Goal: Task Accomplishment & Management: Manage account settings

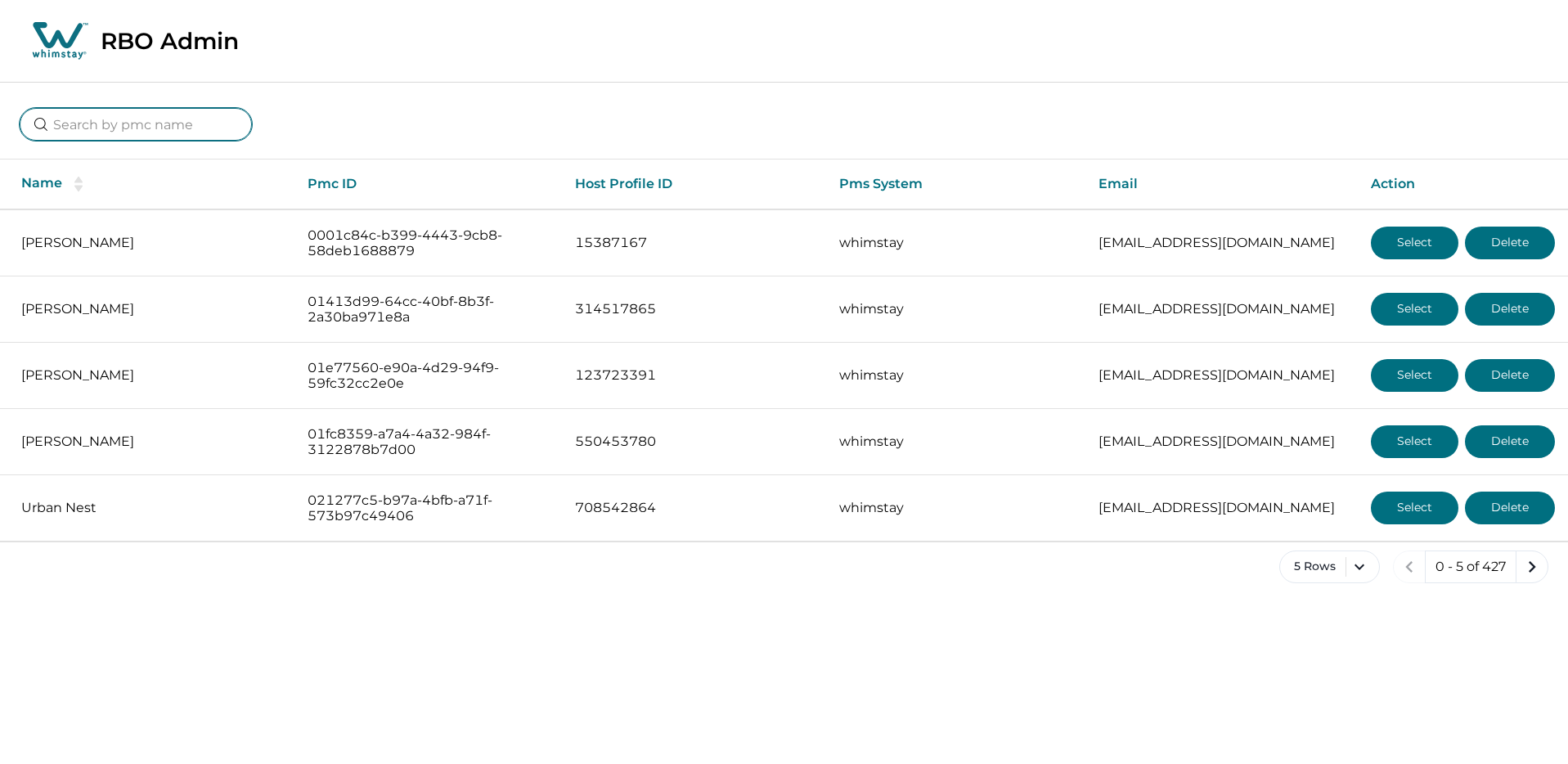
click at [120, 127] on input at bounding box center [135, 124] width 232 height 32
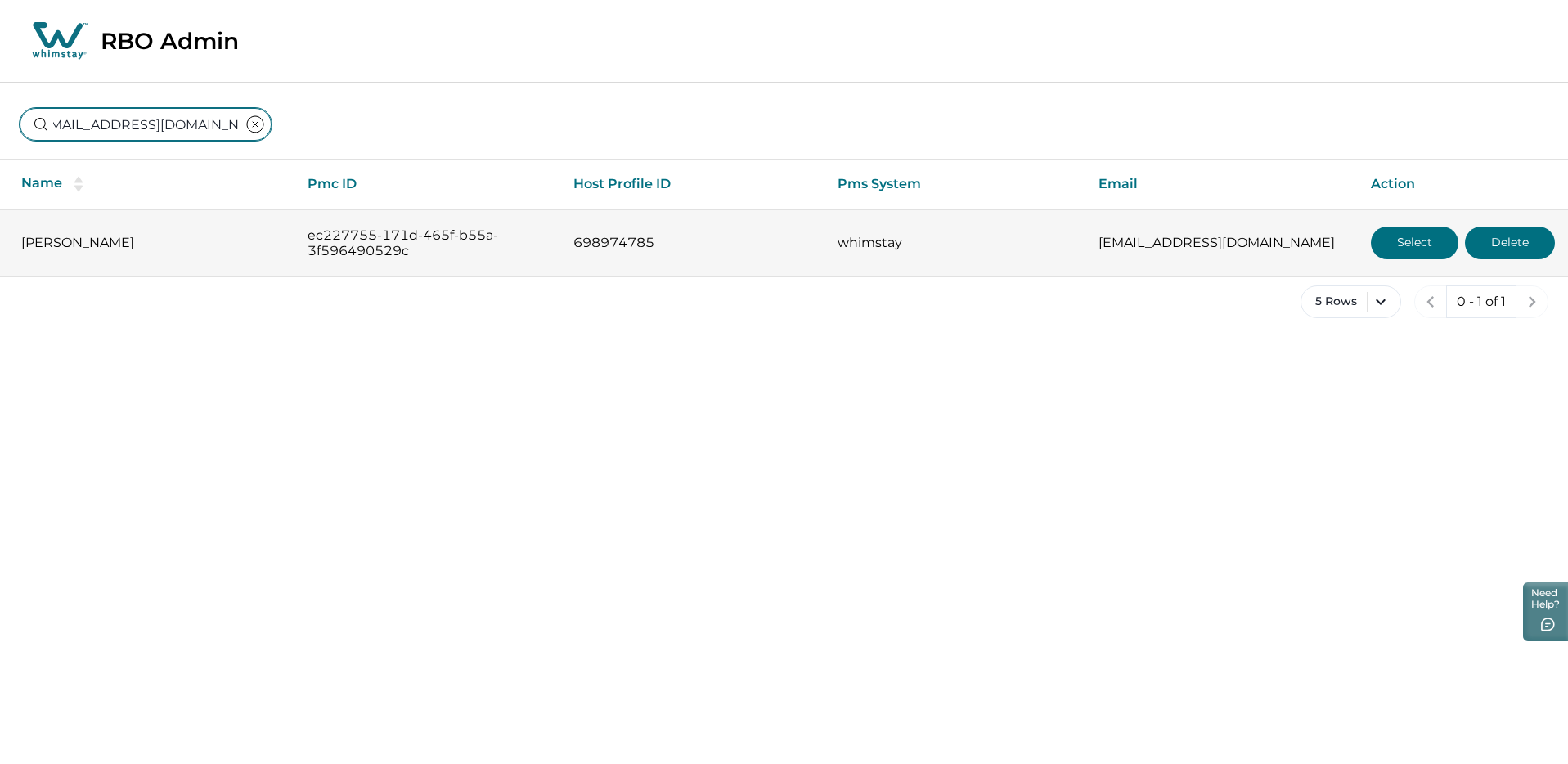
type input "[EMAIL_ADDRESS][DOMAIN_NAME]"
click at [1379, 241] on button "Select" at bounding box center [1414, 243] width 88 height 32
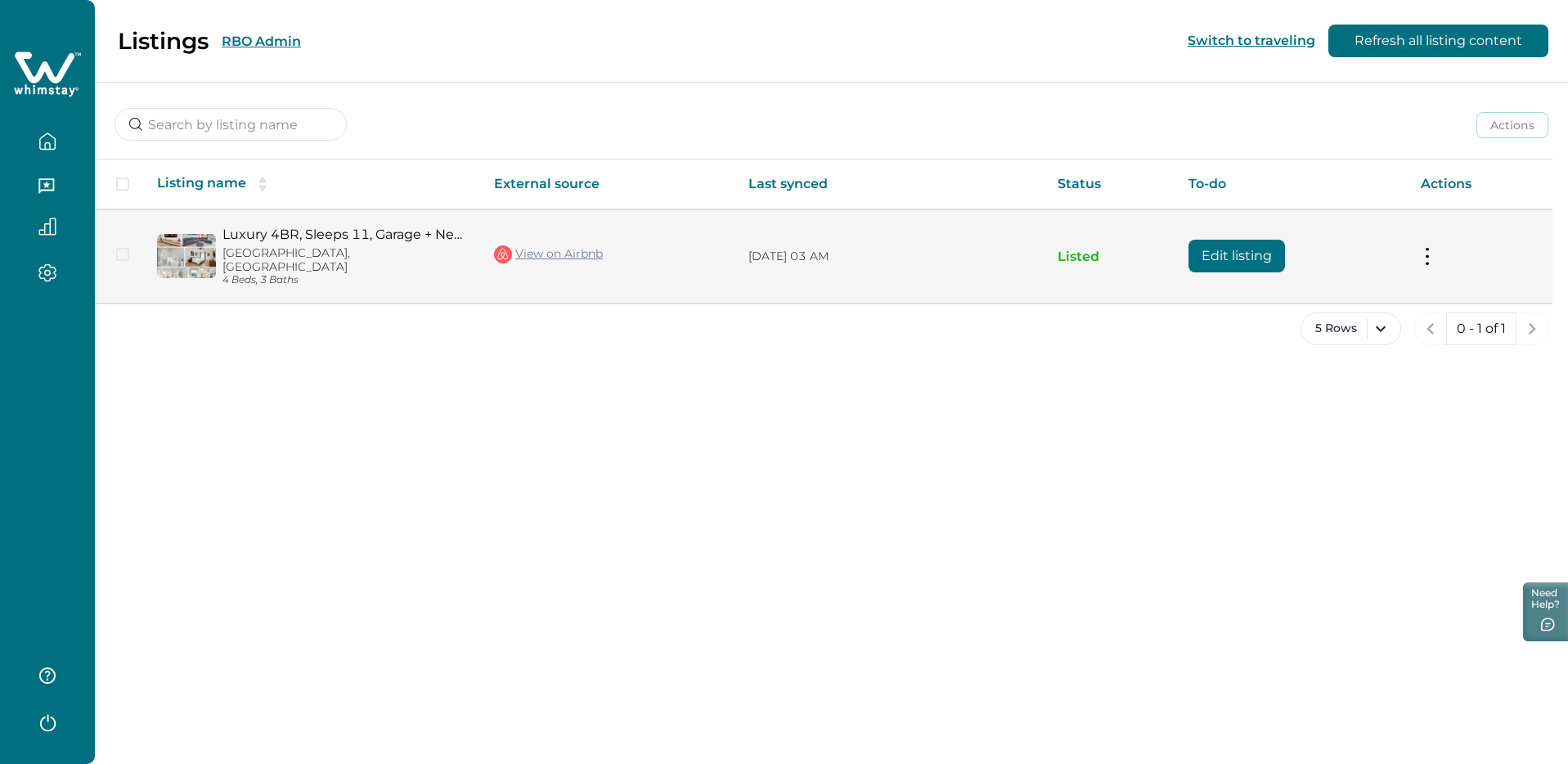
click at [1429, 251] on button at bounding box center [1427, 257] width 13 height 17
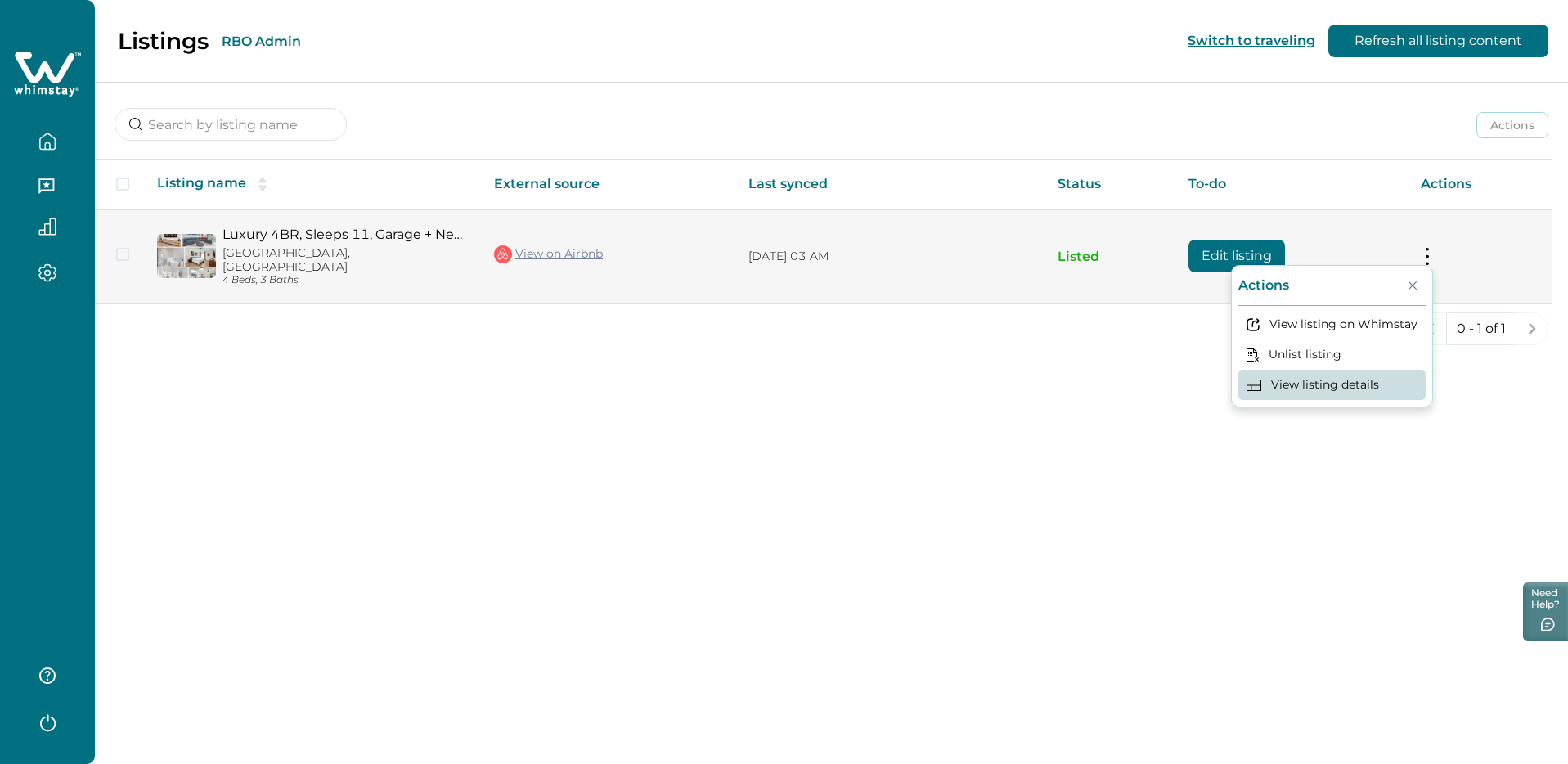
click at [1286, 390] on button "View listing details" at bounding box center [1332, 385] width 187 height 31
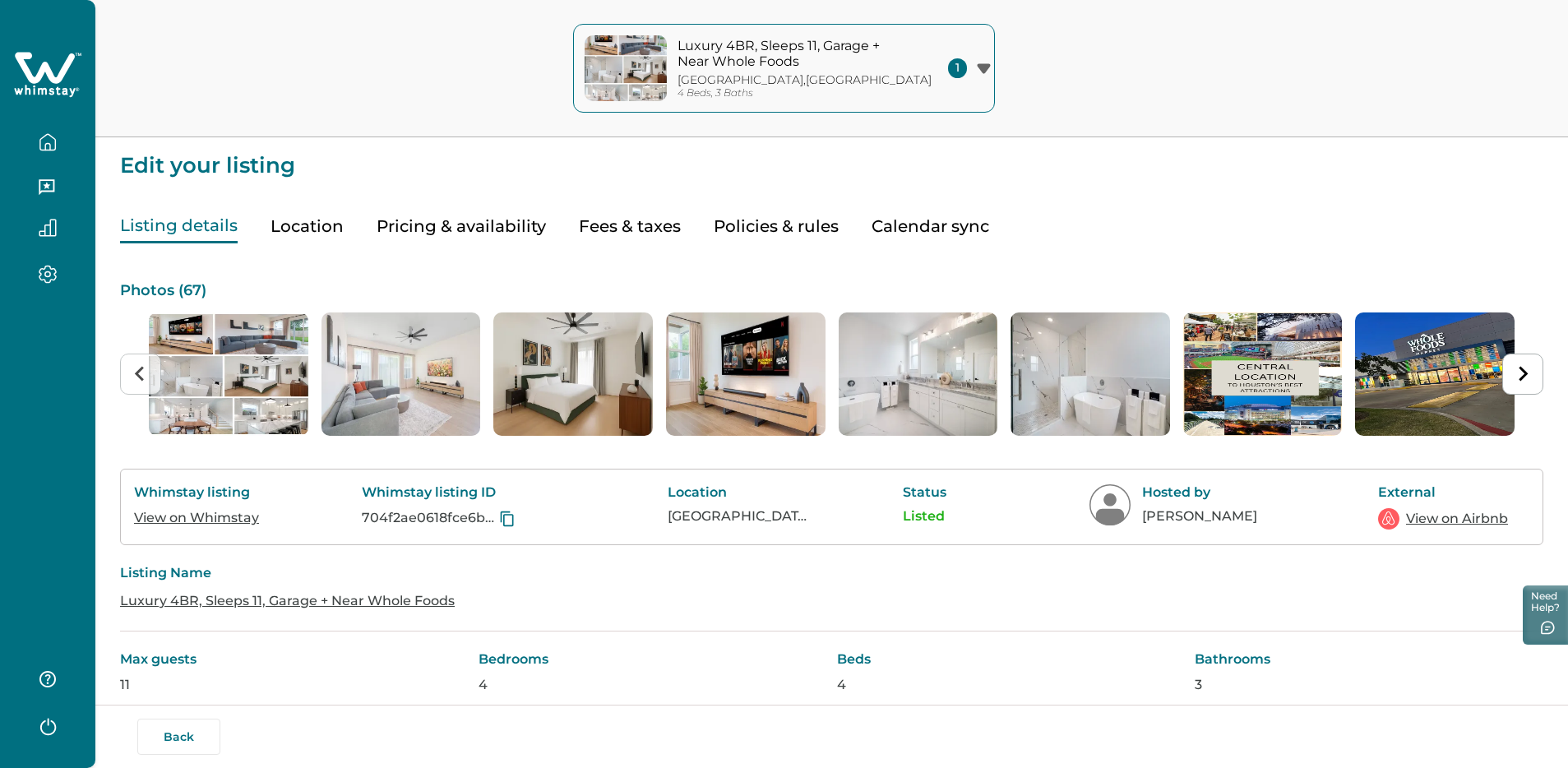
click at [480, 227] on button "Pricing & availability" at bounding box center [461, 226] width 169 height 33
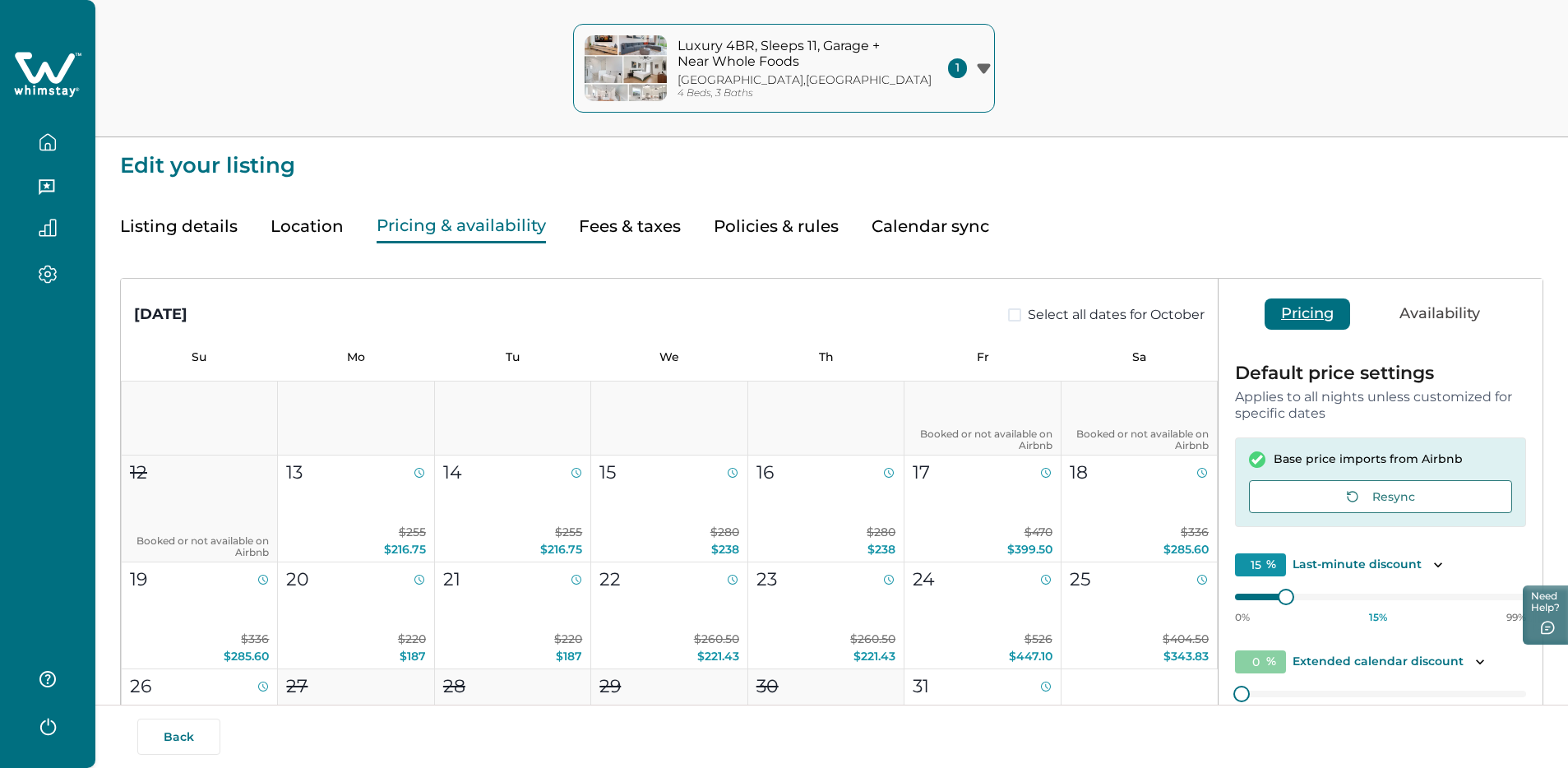
scroll to position [839, 0]
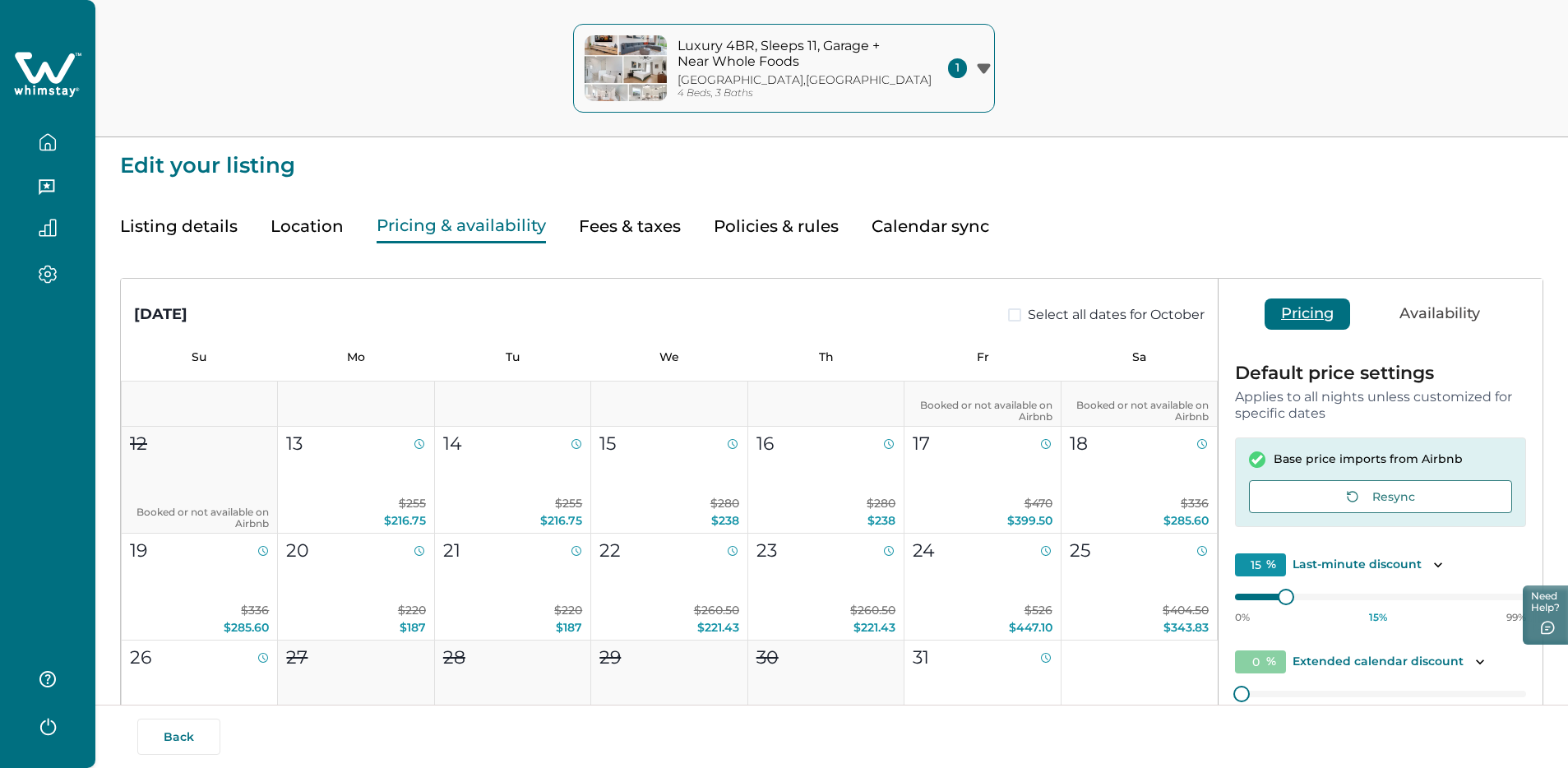
click at [608, 237] on button "Fees & taxes" at bounding box center [629, 226] width 102 height 33
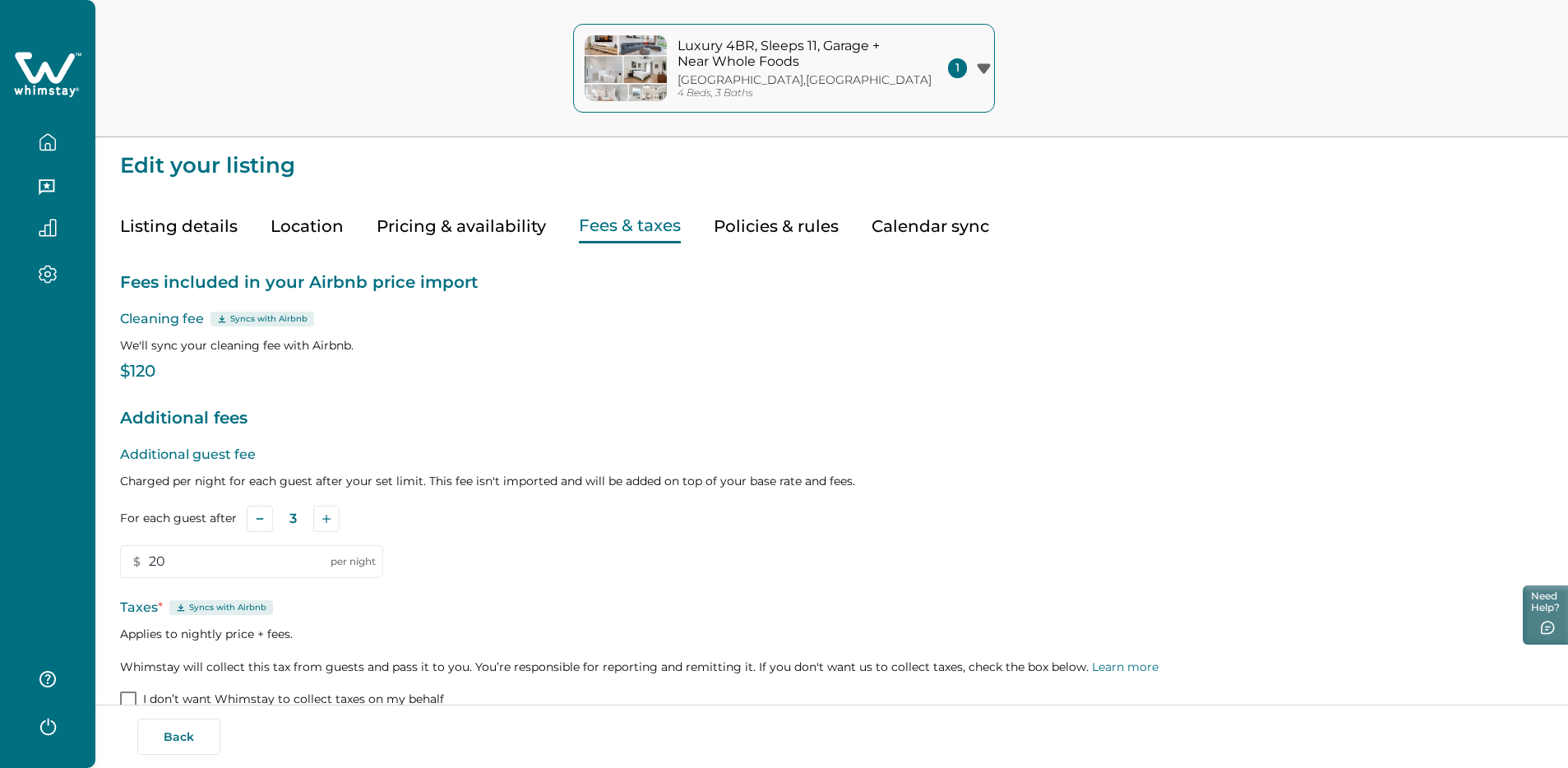
type input "20"
click at [57, 134] on button "button" at bounding box center [47, 142] width 69 height 32
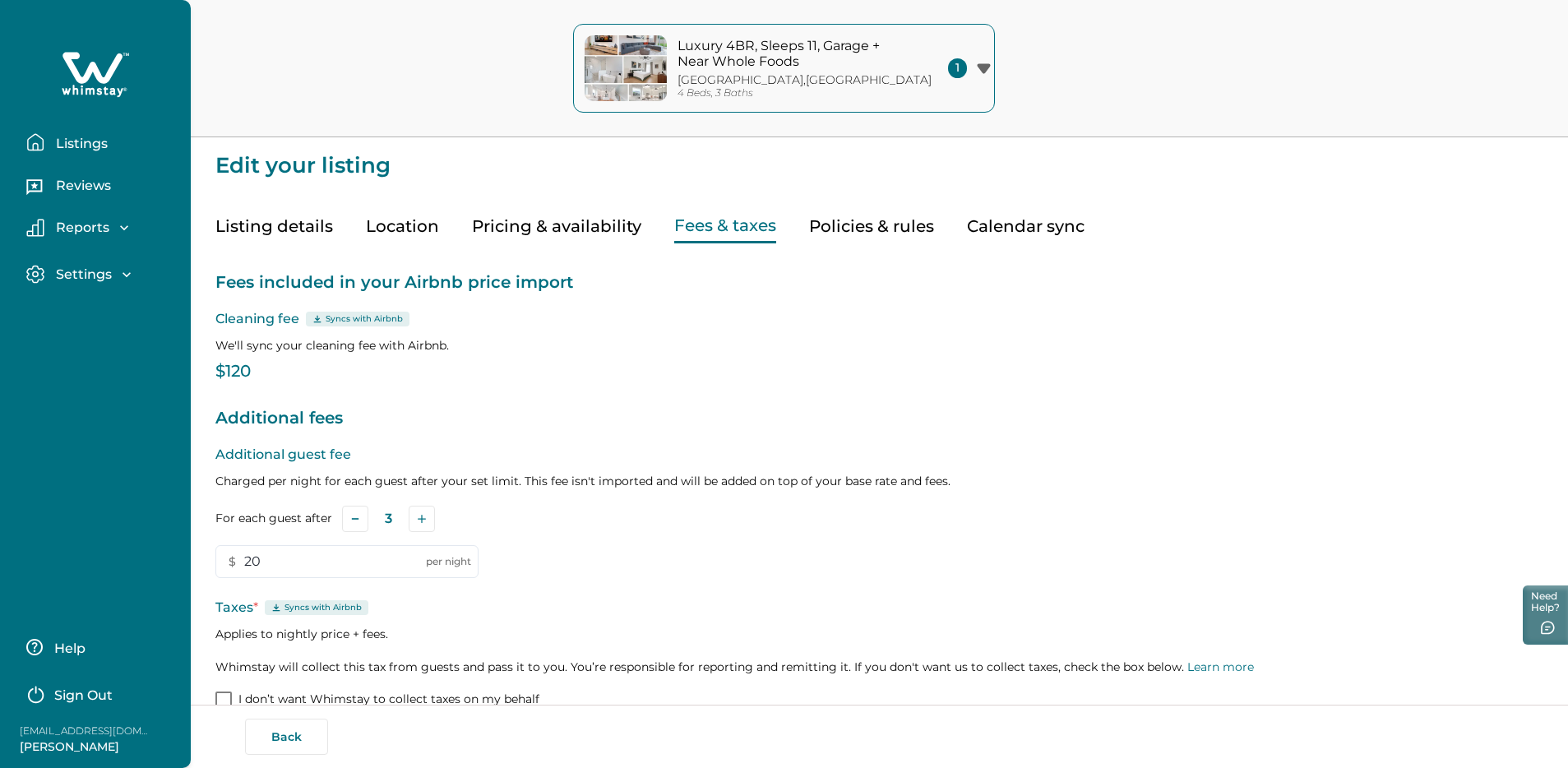
click at [117, 55] on icon at bounding box center [95, 75] width 68 height 50
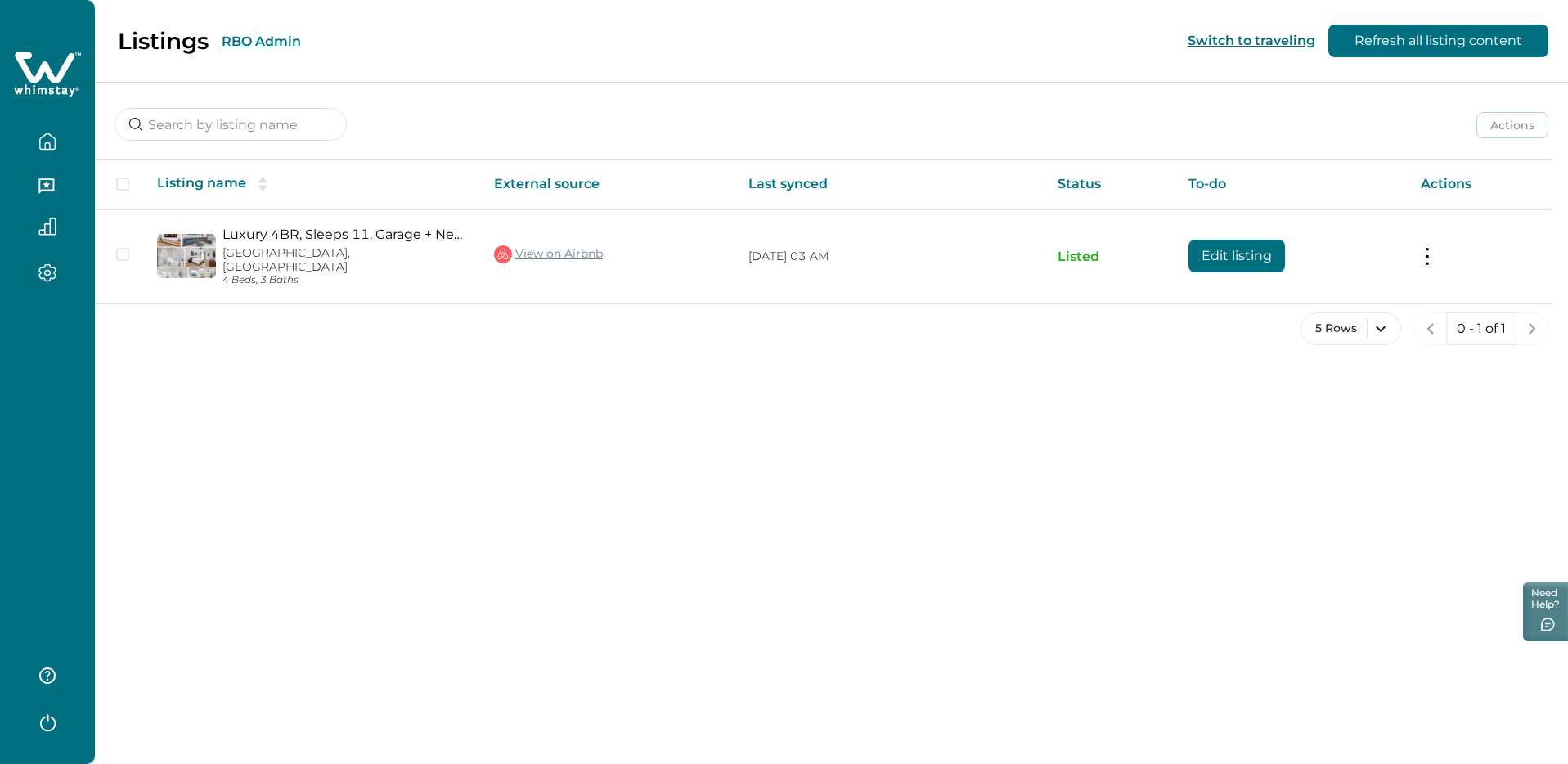
click at [1444, 47] on button "Refresh all listing content" at bounding box center [1438, 41] width 220 height 32
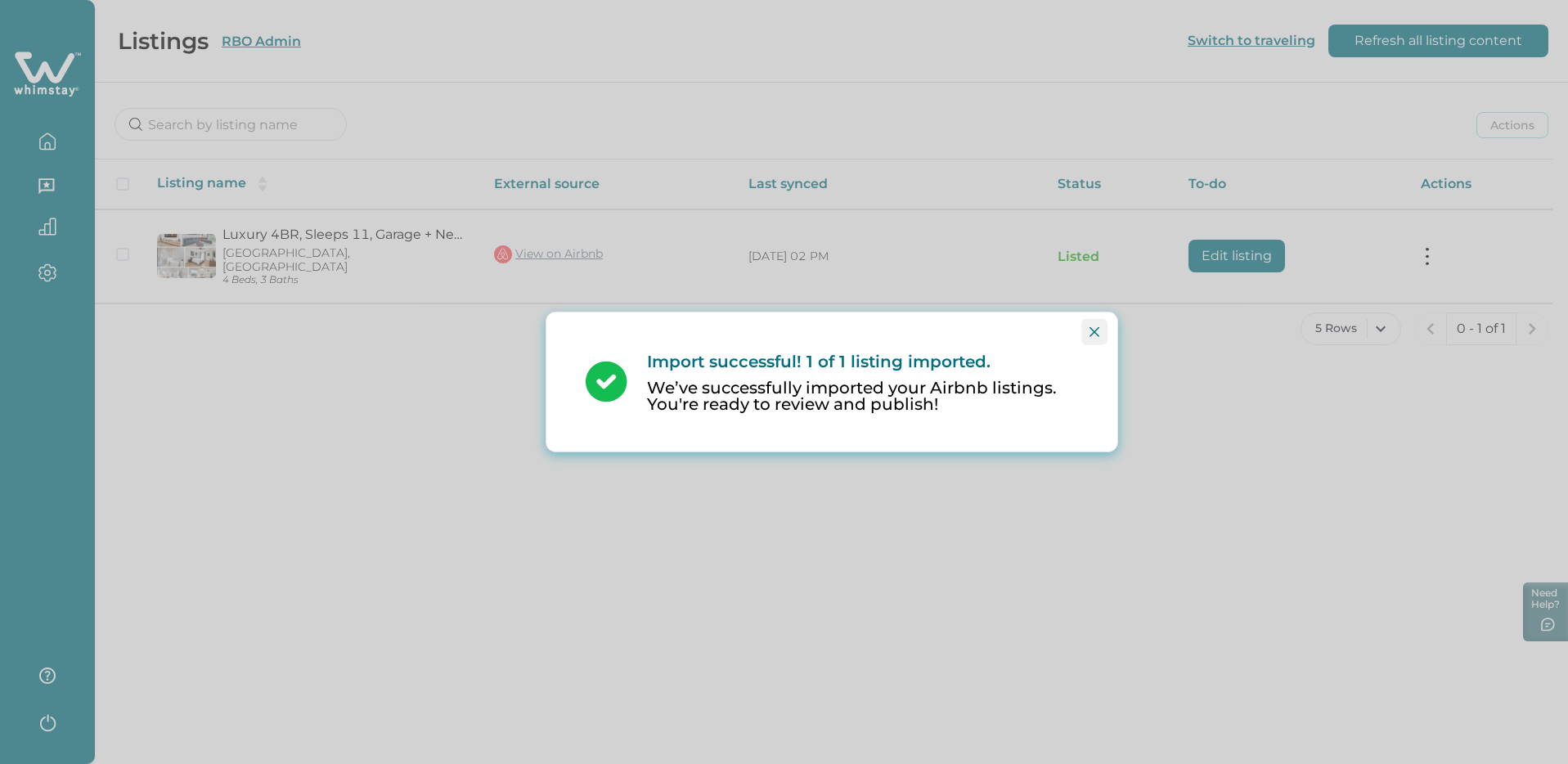
click at [1093, 338] on button "Close" at bounding box center [1094, 331] width 26 height 26
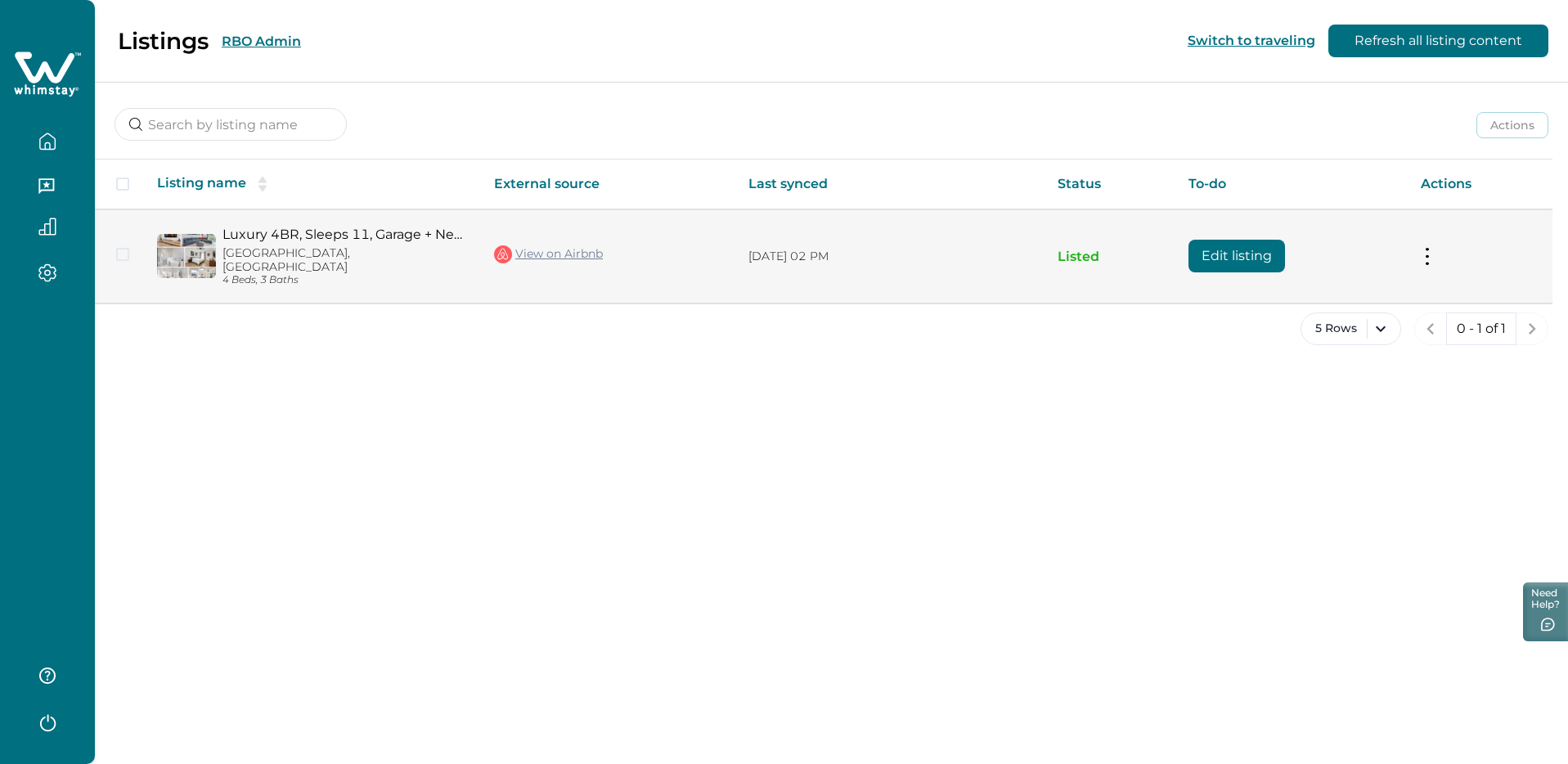
click at [1430, 248] on button at bounding box center [1427, 257] width 13 height 17
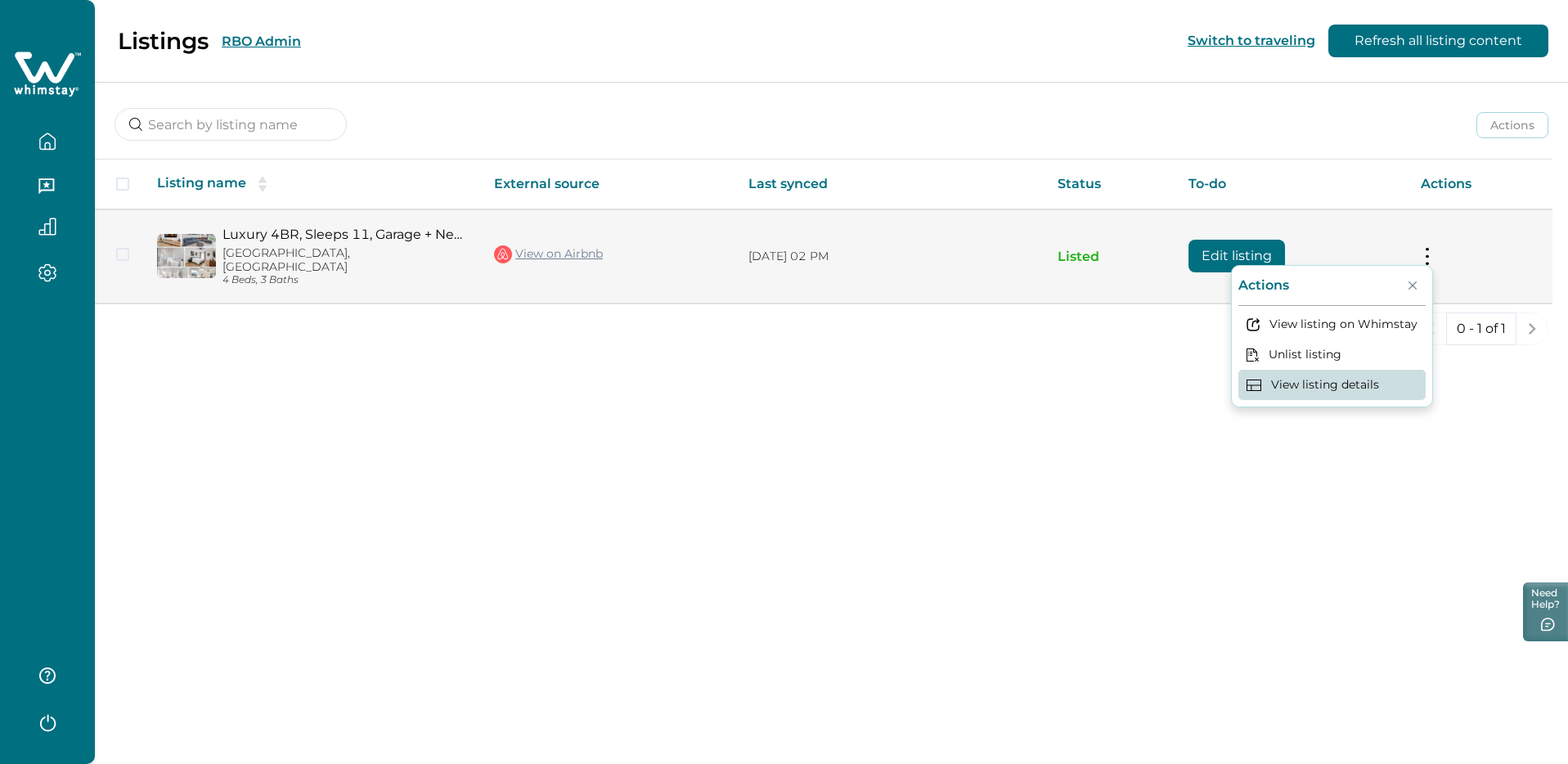
click at [1249, 399] on button "View listing details" at bounding box center [1332, 385] width 187 height 31
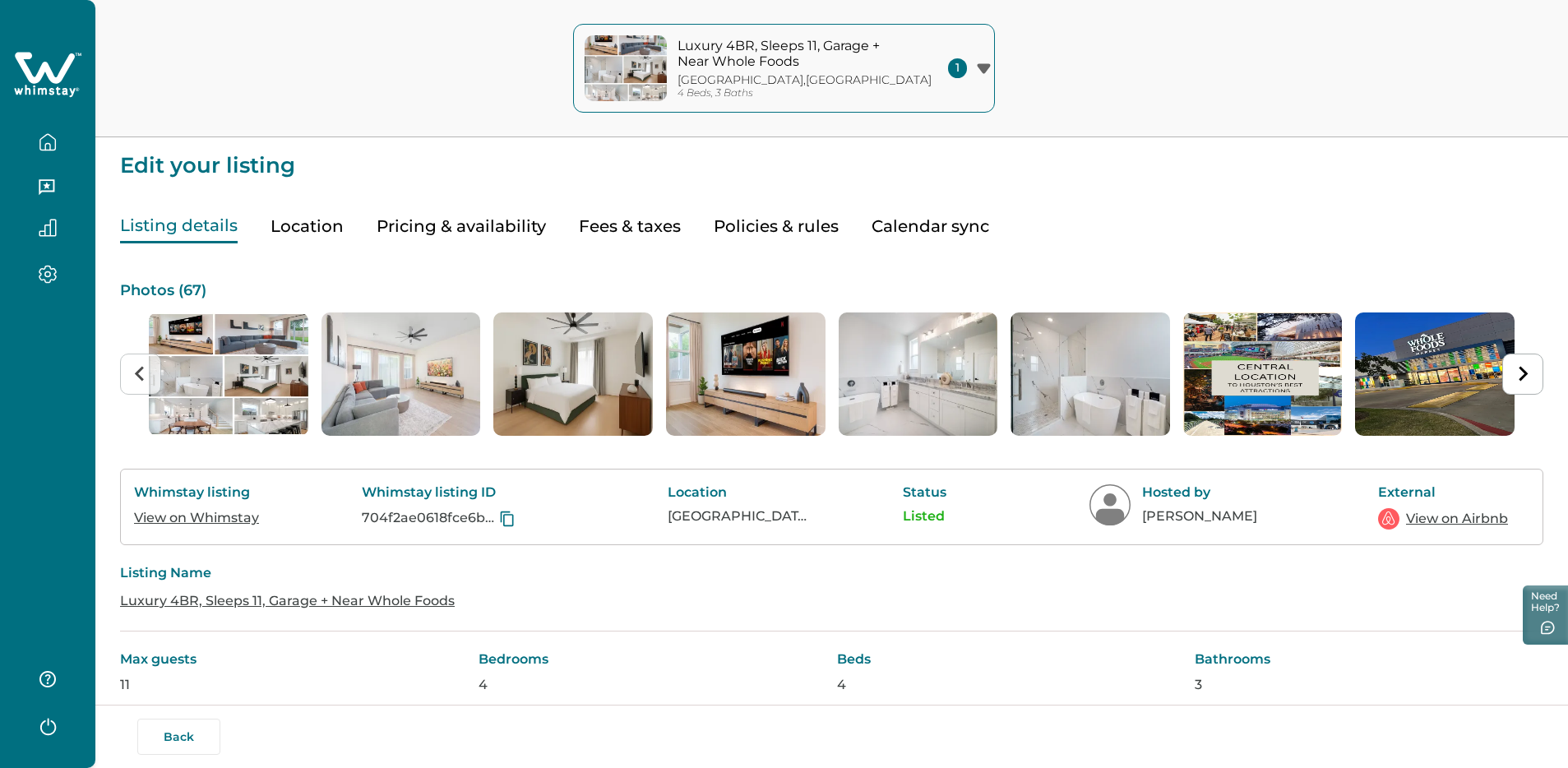
click at [451, 228] on button "Pricing & availability" at bounding box center [461, 226] width 169 height 33
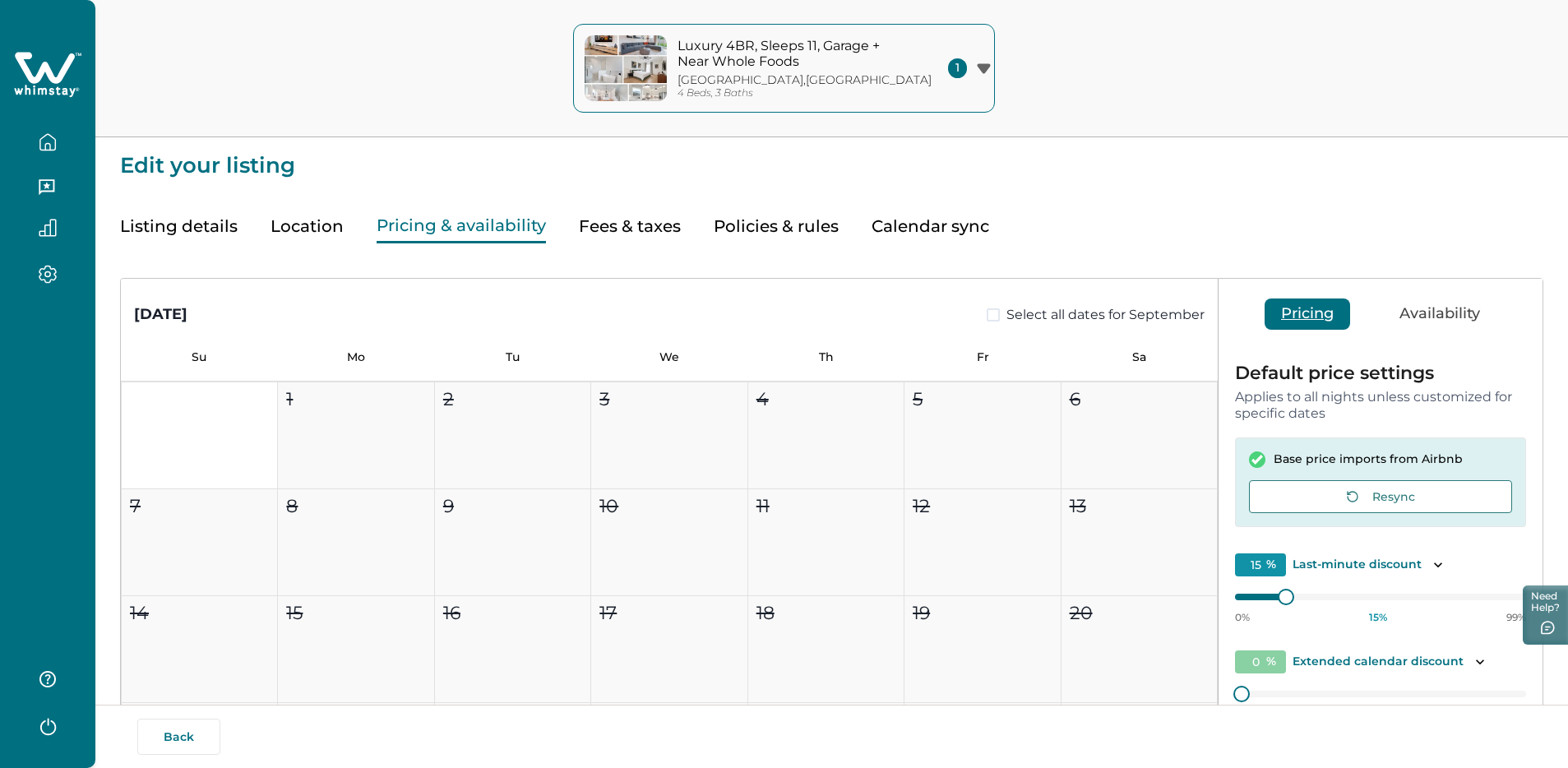
click at [584, 232] on button "Fees & taxes" at bounding box center [629, 226] width 102 height 33
click at [598, 229] on button "Fees & taxes" at bounding box center [629, 226] width 102 height 33
click at [639, 221] on button "Fees & taxes" at bounding box center [629, 226] width 102 height 33
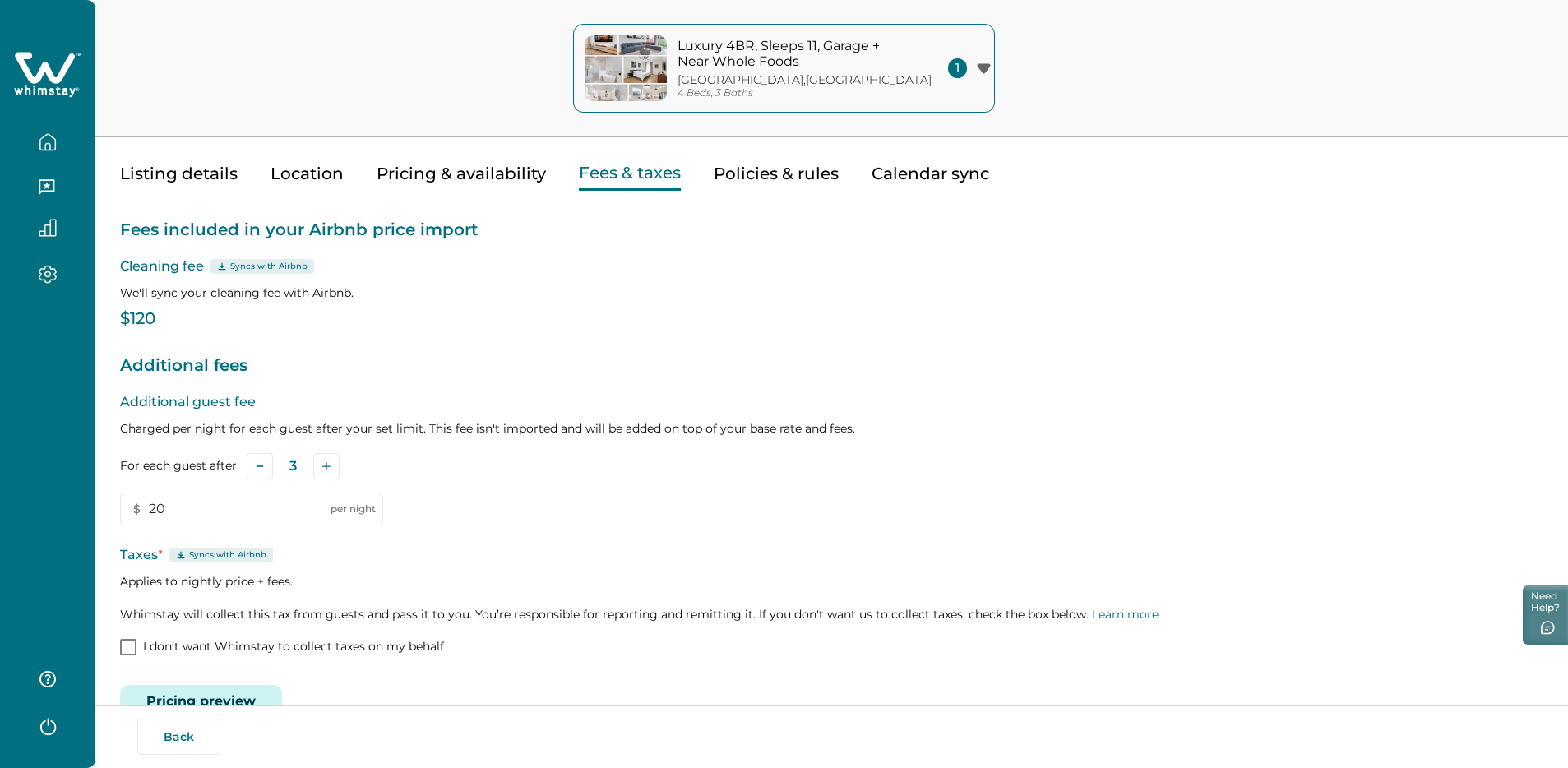
scroll to position [95, 0]
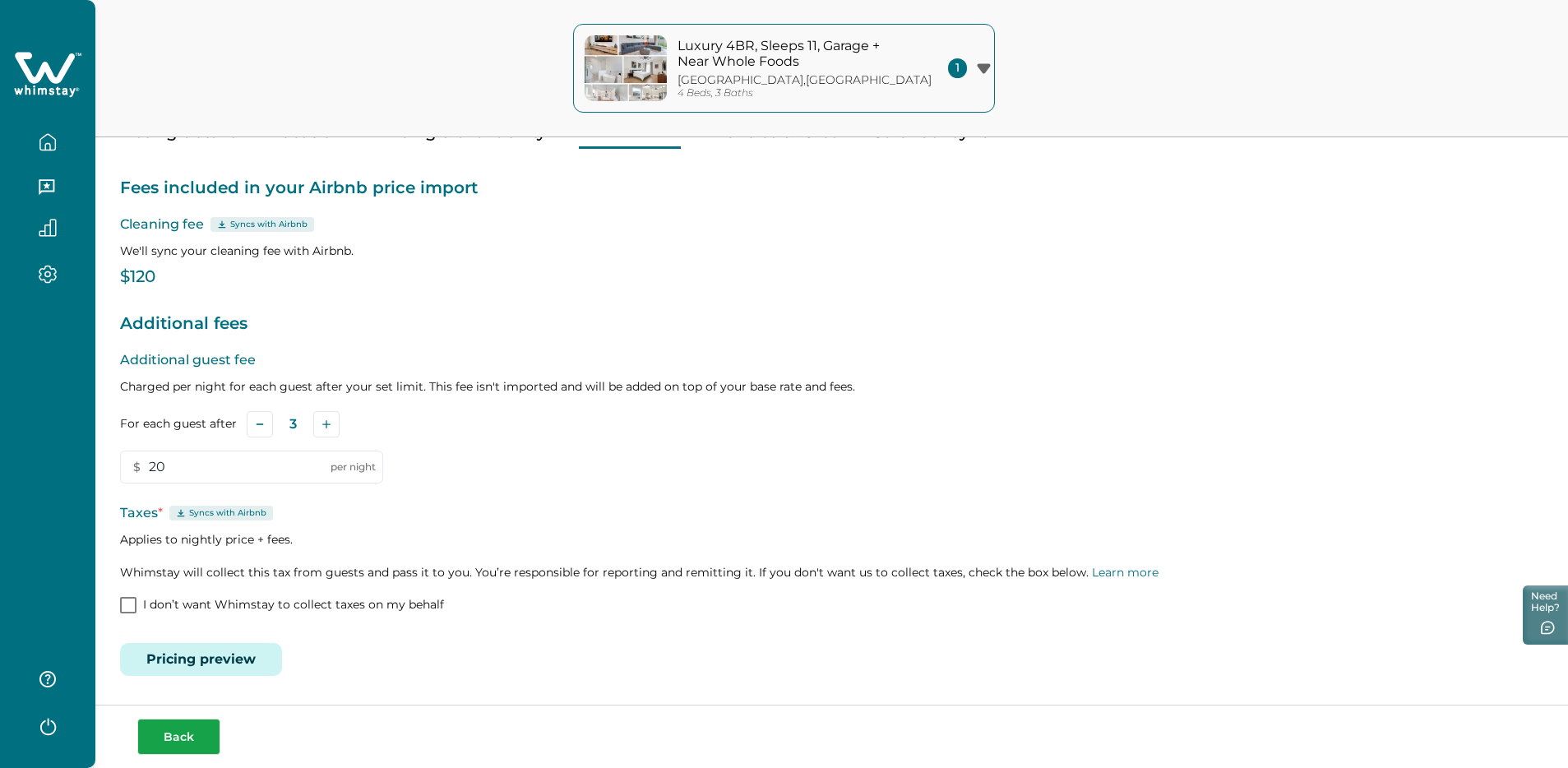
click at [191, 735] on button "Back" at bounding box center [179, 736] width 83 height 36
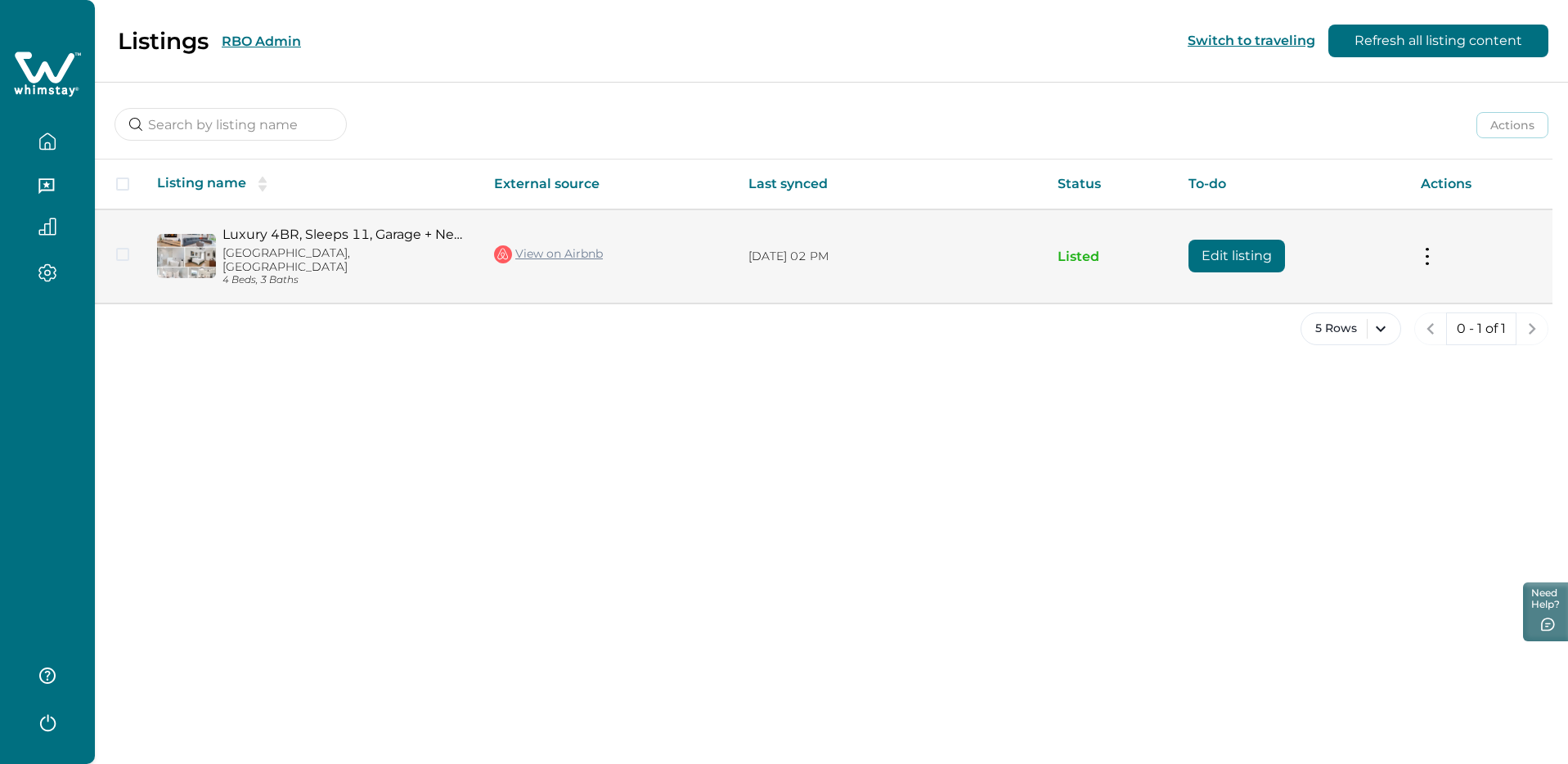
click at [1433, 257] on td "Actions View listing on Whimstay Unlist listing View listing details" at bounding box center [1480, 256] width 144 height 93
click at [1424, 250] on button at bounding box center [1427, 257] width 13 height 17
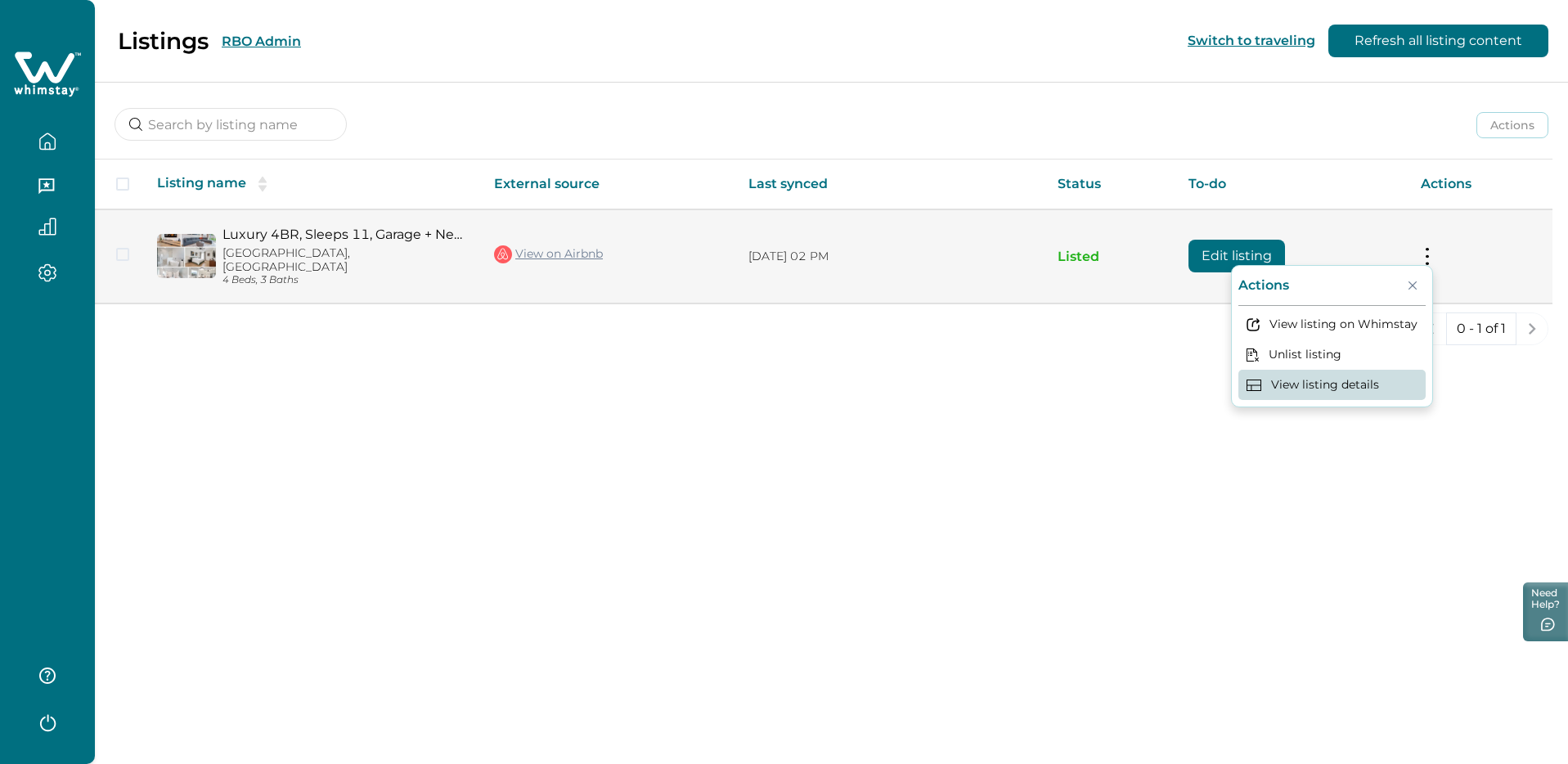
click at [1304, 399] on button "View listing details" at bounding box center [1332, 385] width 187 height 31
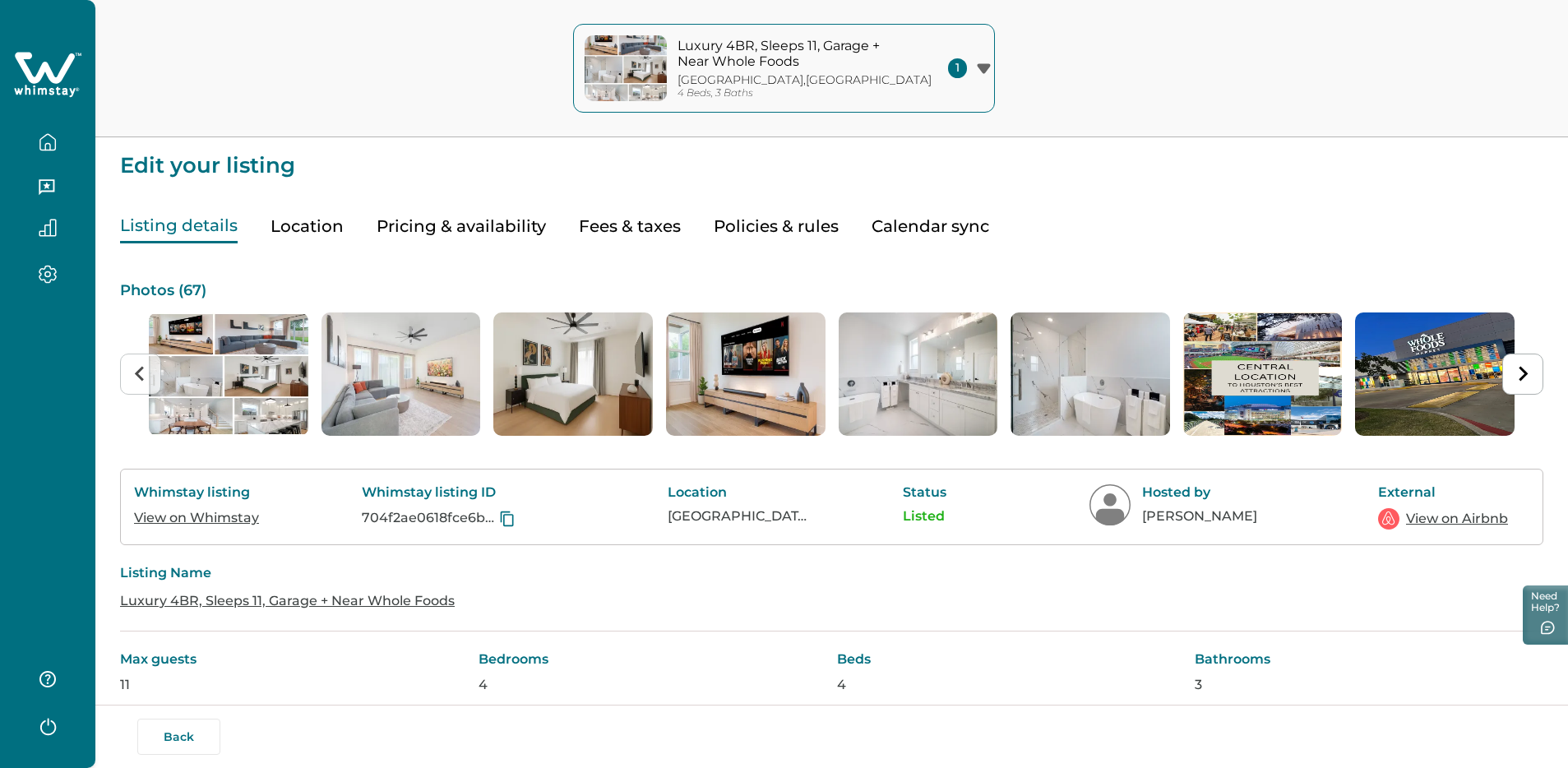
click at [298, 225] on button "Location" at bounding box center [308, 226] width 73 height 33
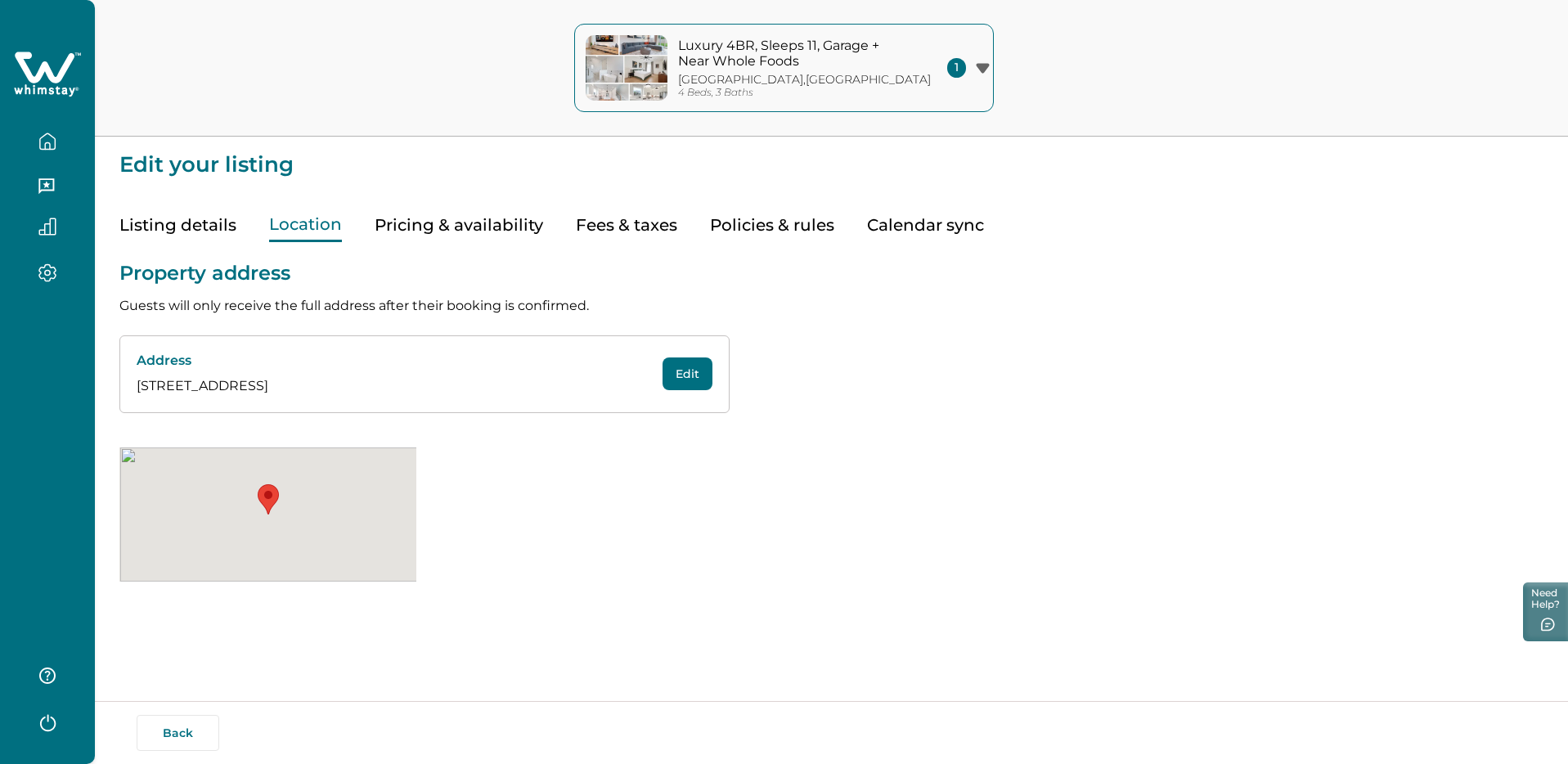
click at [460, 236] on button "Pricing & availability" at bounding box center [459, 224] width 168 height 33
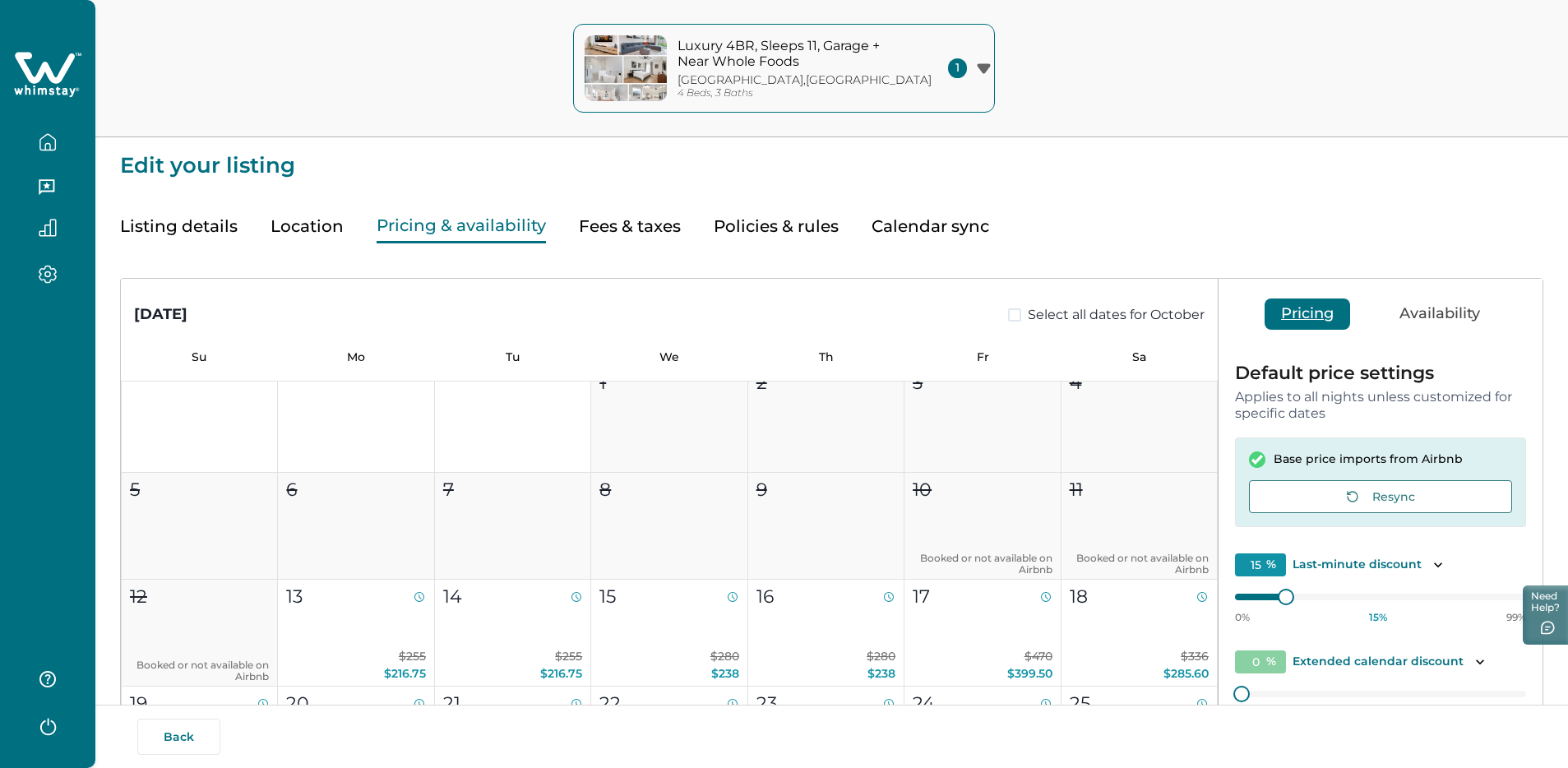
scroll to position [698, 0]
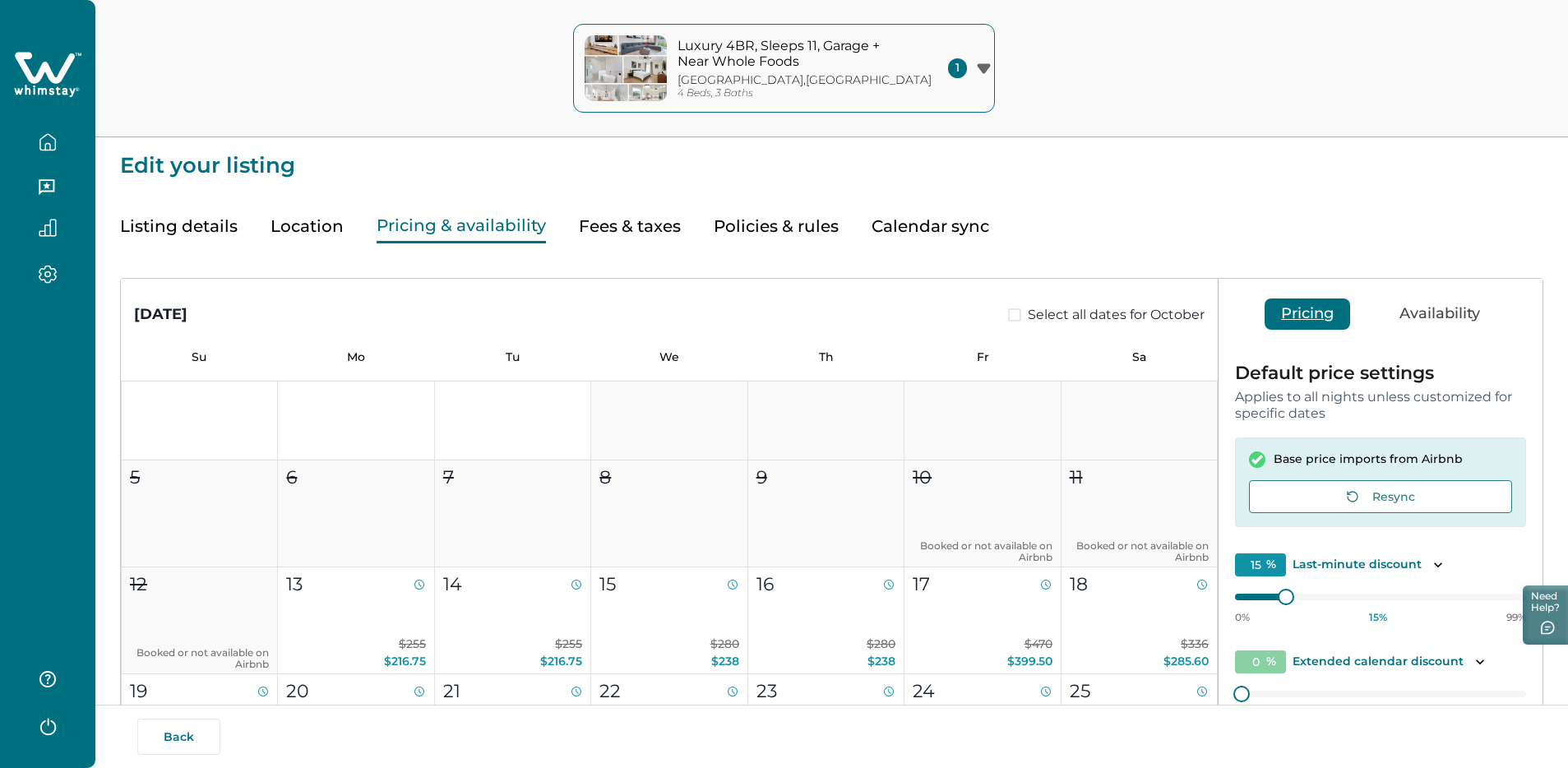
drag, startPoint x: 1436, startPoint y: 493, endPoint x: 1454, endPoint y: 486, distance: 19.3
click at [1436, 493] on button "Resync" at bounding box center [1381, 496] width 263 height 32
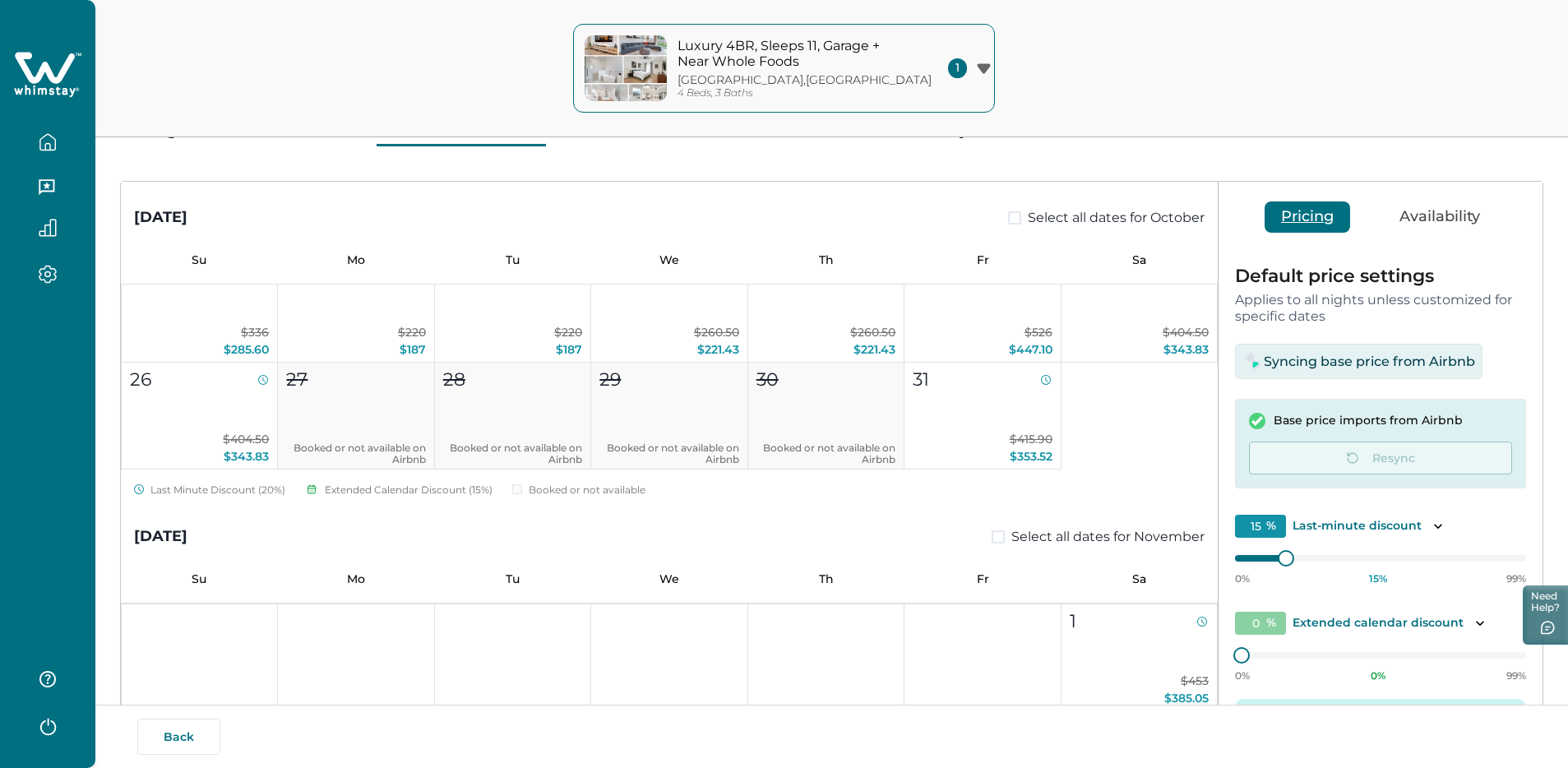
scroll to position [0, 0]
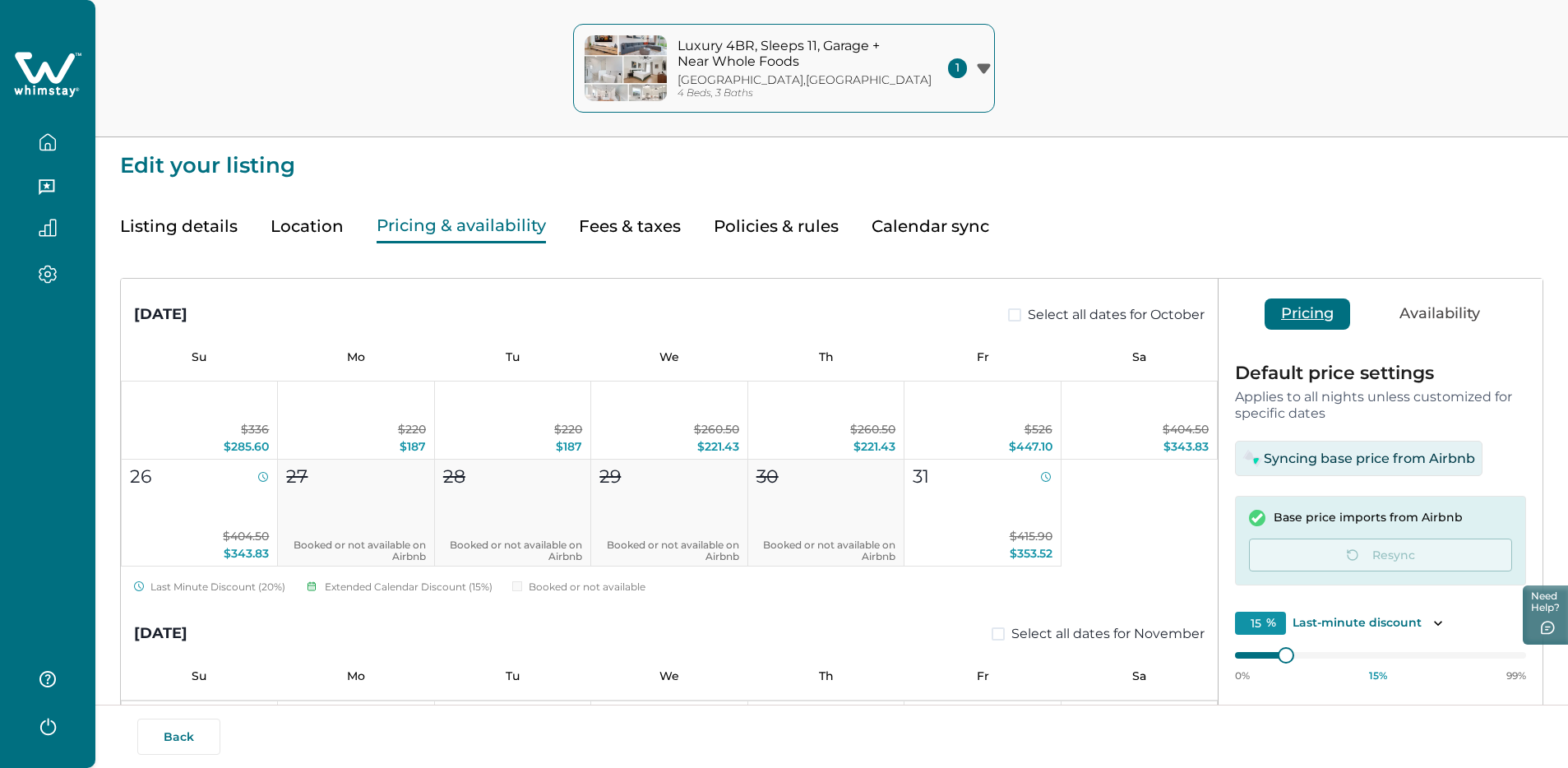
click at [627, 219] on button "Fees & taxes" at bounding box center [629, 226] width 102 height 33
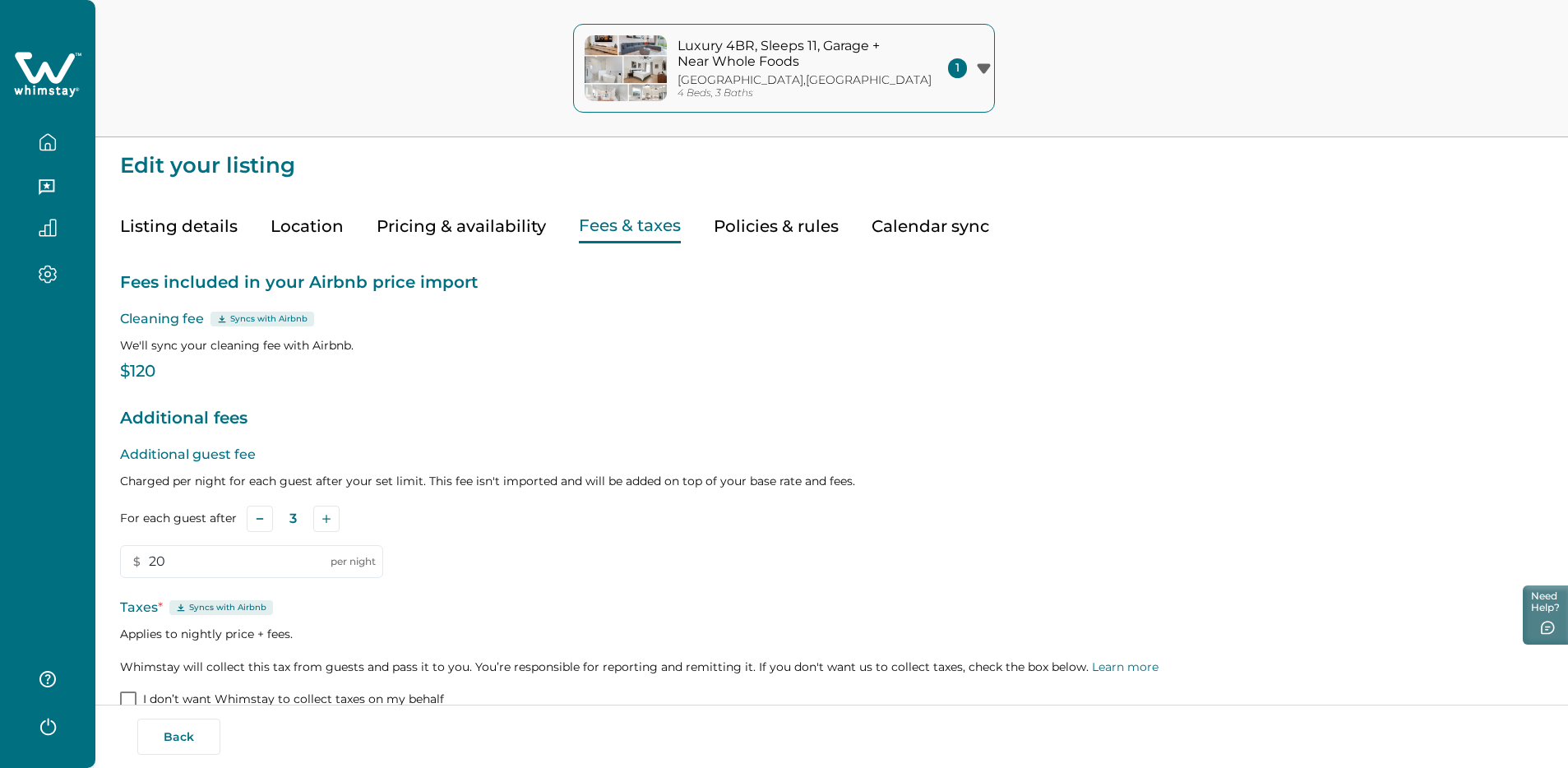
click at [425, 222] on button "Pricing & availability" at bounding box center [461, 226] width 169 height 33
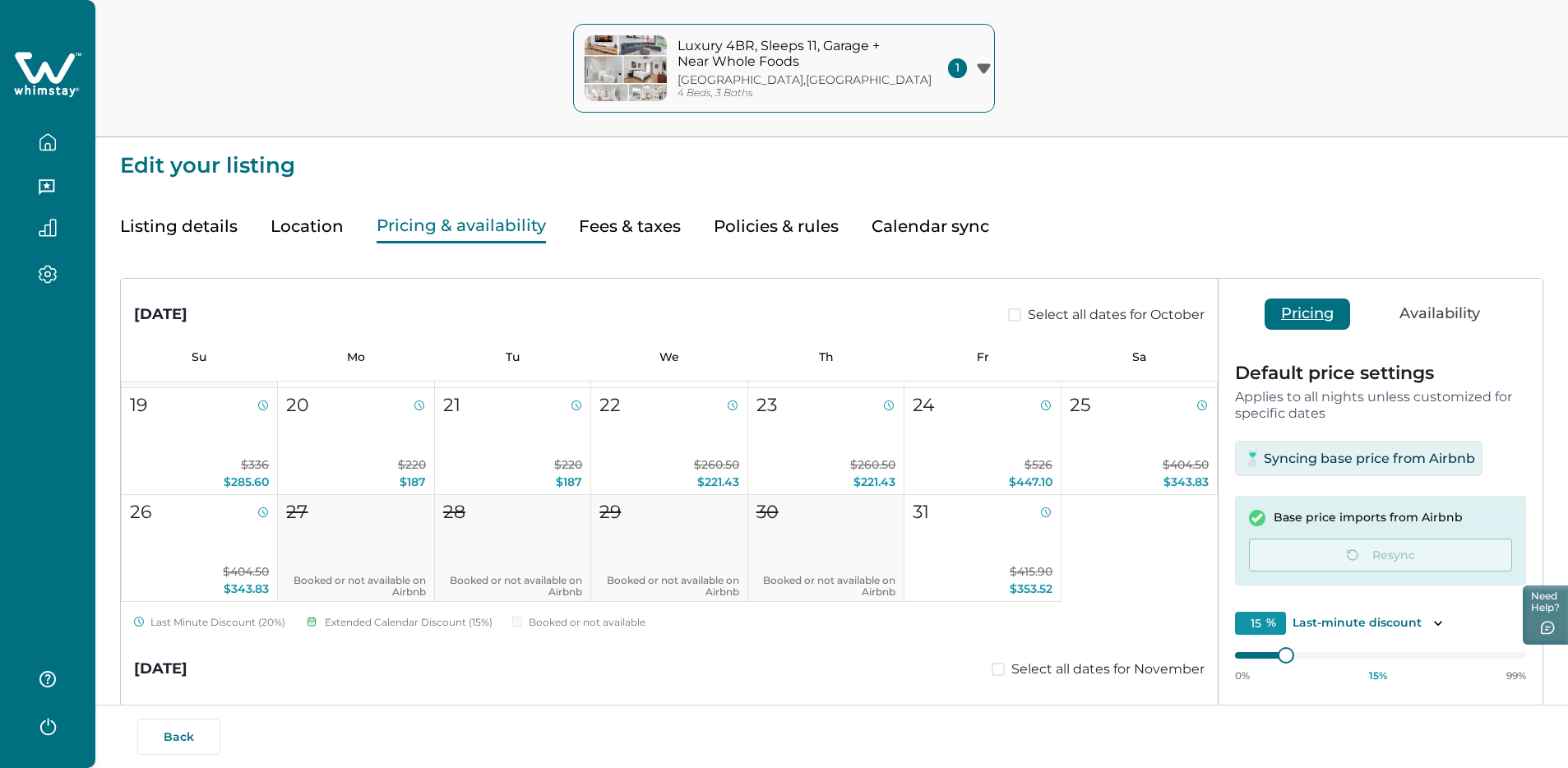
click at [51, 132] on button "button" at bounding box center [47, 142] width 69 height 32
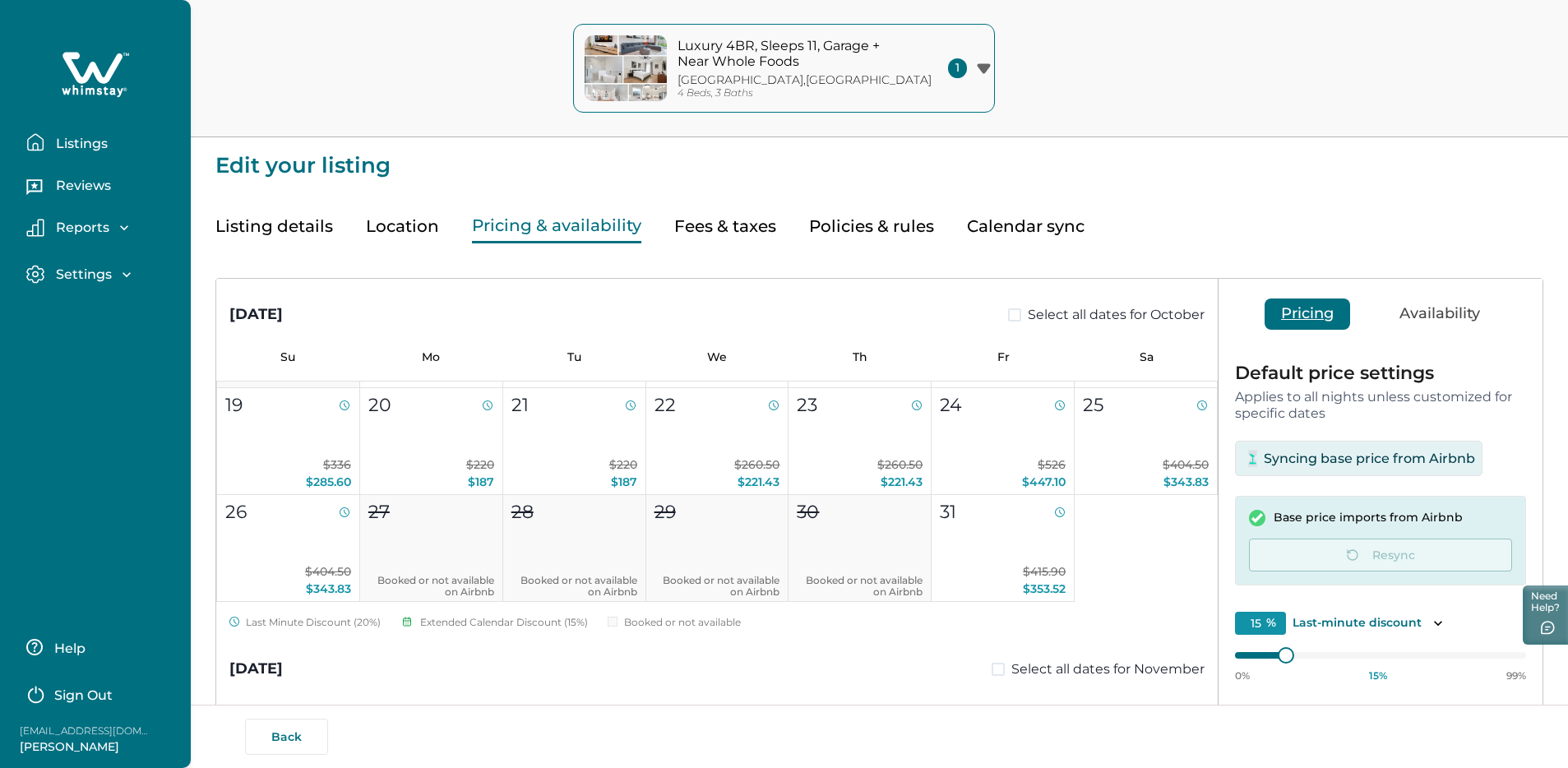
click at [76, 155] on button "Listings" at bounding box center [102, 142] width 151 height 32
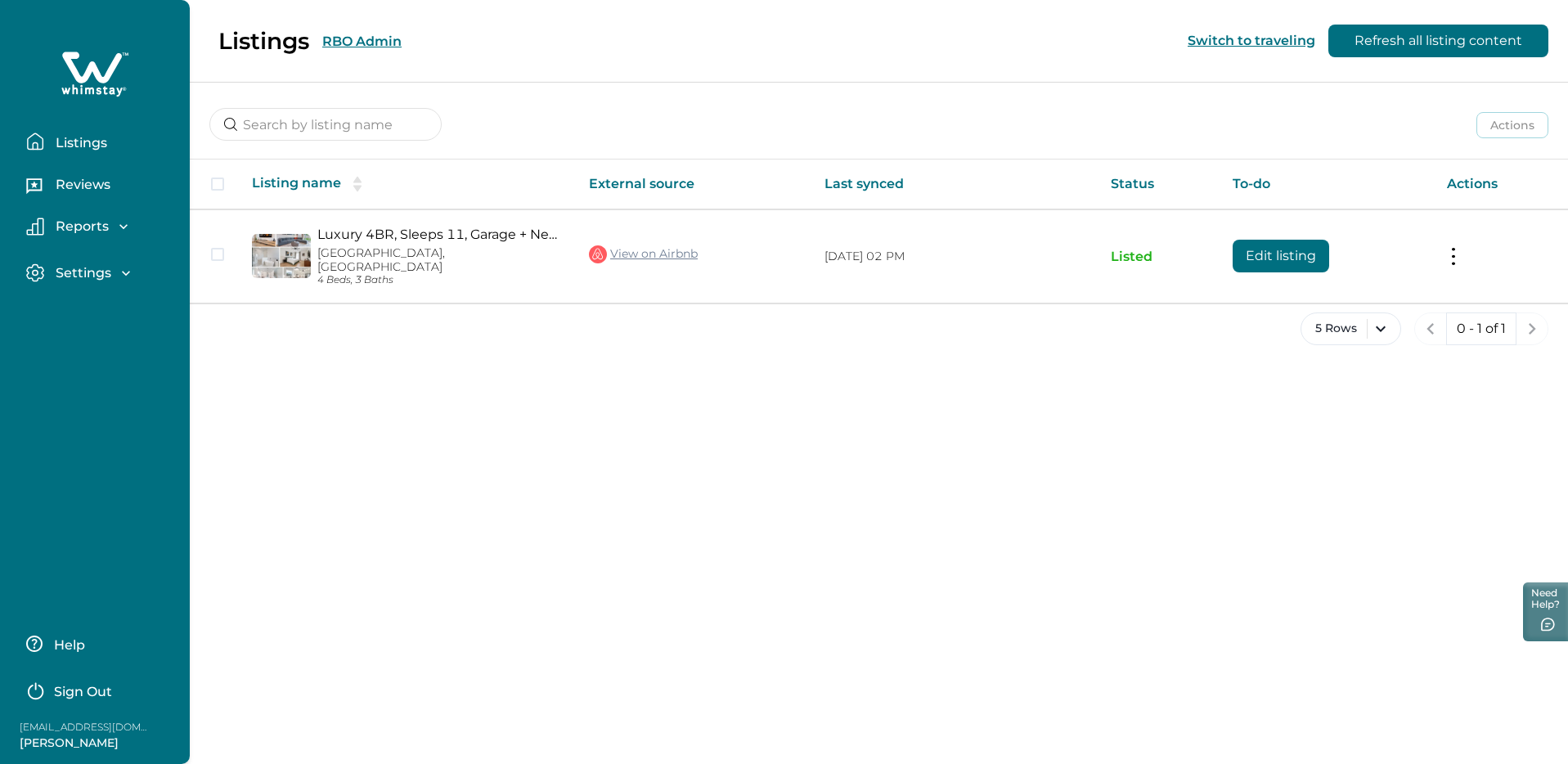
click at [1039, 438] on div "Listings RBO Admin Switch to traveling Refresh all listing content Actions Acti…" at bounding box center [879, 382] width 1378 height 764
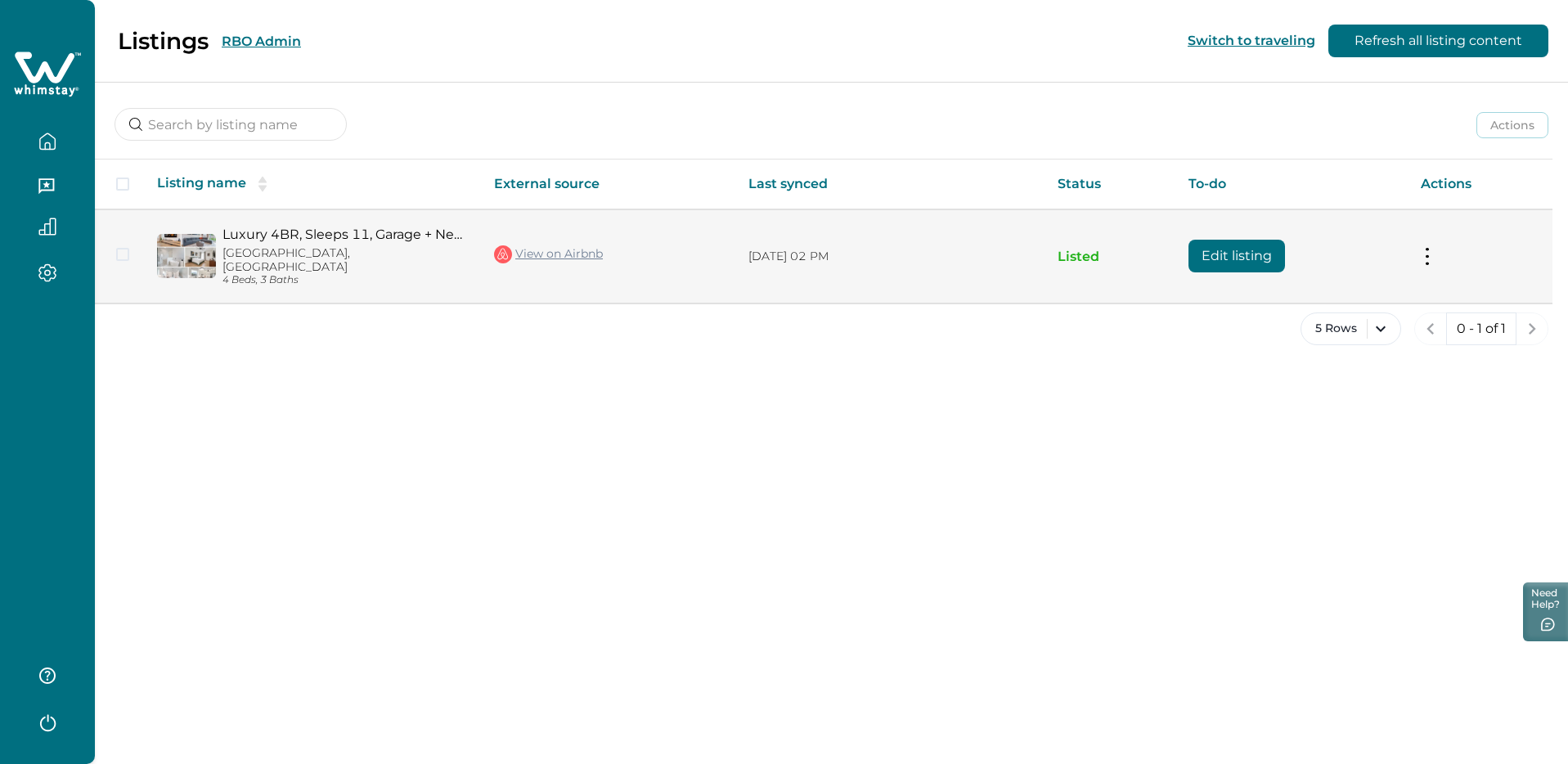
click at [1427, 250] on button at bounding box center [1427, 257] width 13 height 17
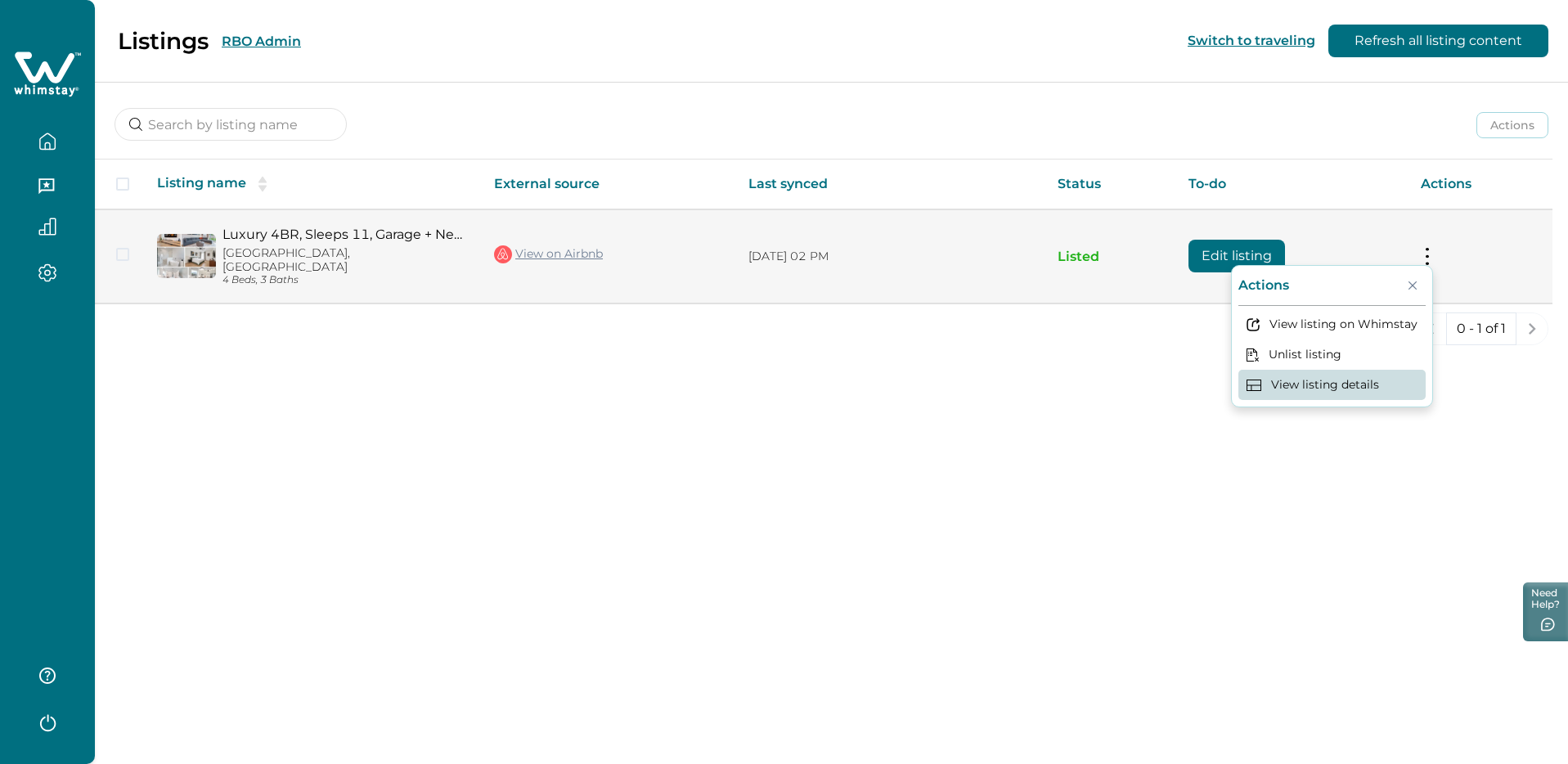
click at [1332, 383] on button "View listing details" at bounding box center [1332, 385] width 187 height 31
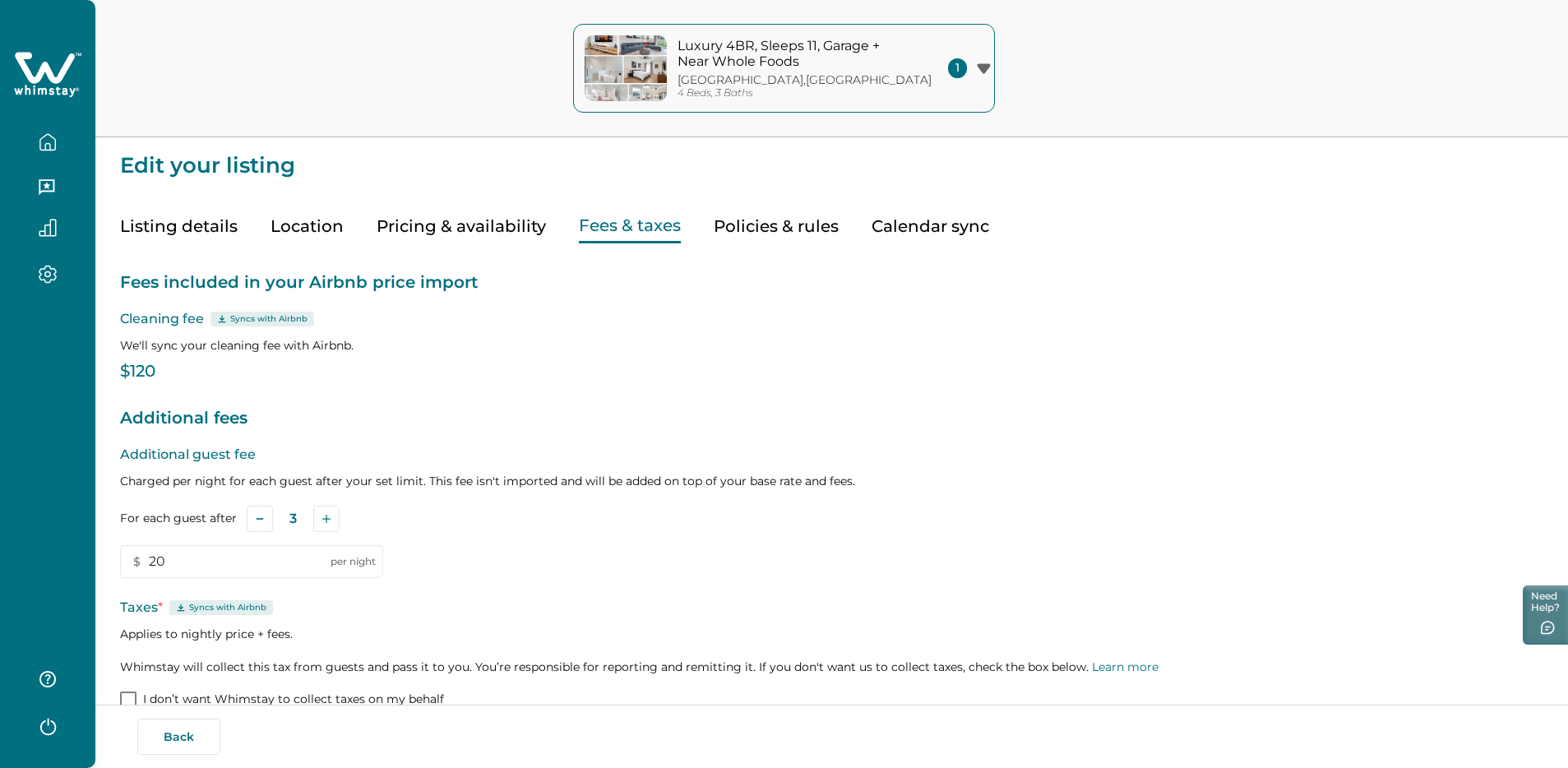
click at [650, 240] on button "Fees & taxes" at bounding box center [629, 226] width 102 height 33
click at [643, 229] on button "Fees & taxes" at bounding box center [629, 226] width 102 height 33
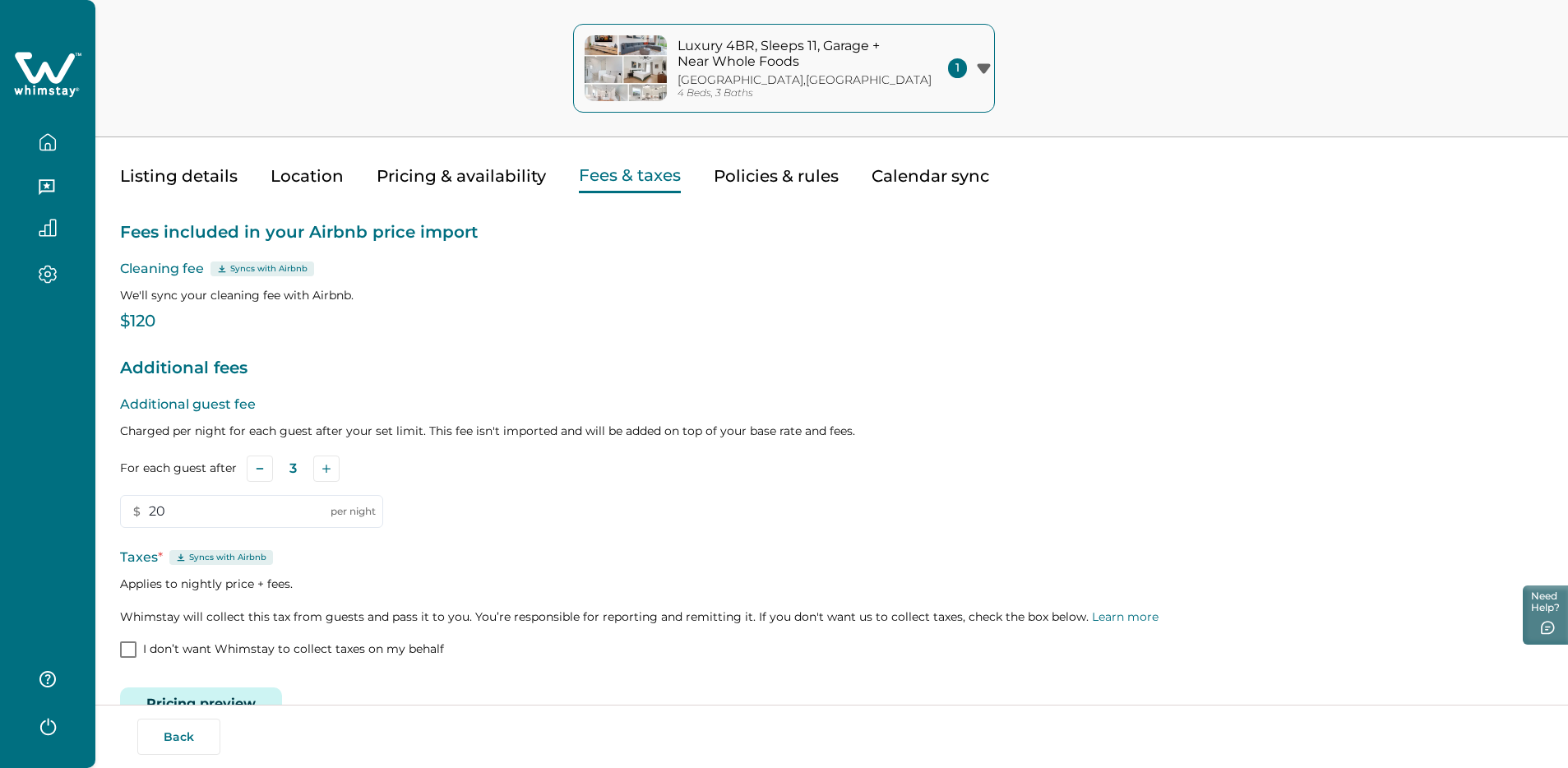
scroll to position [95, 0]
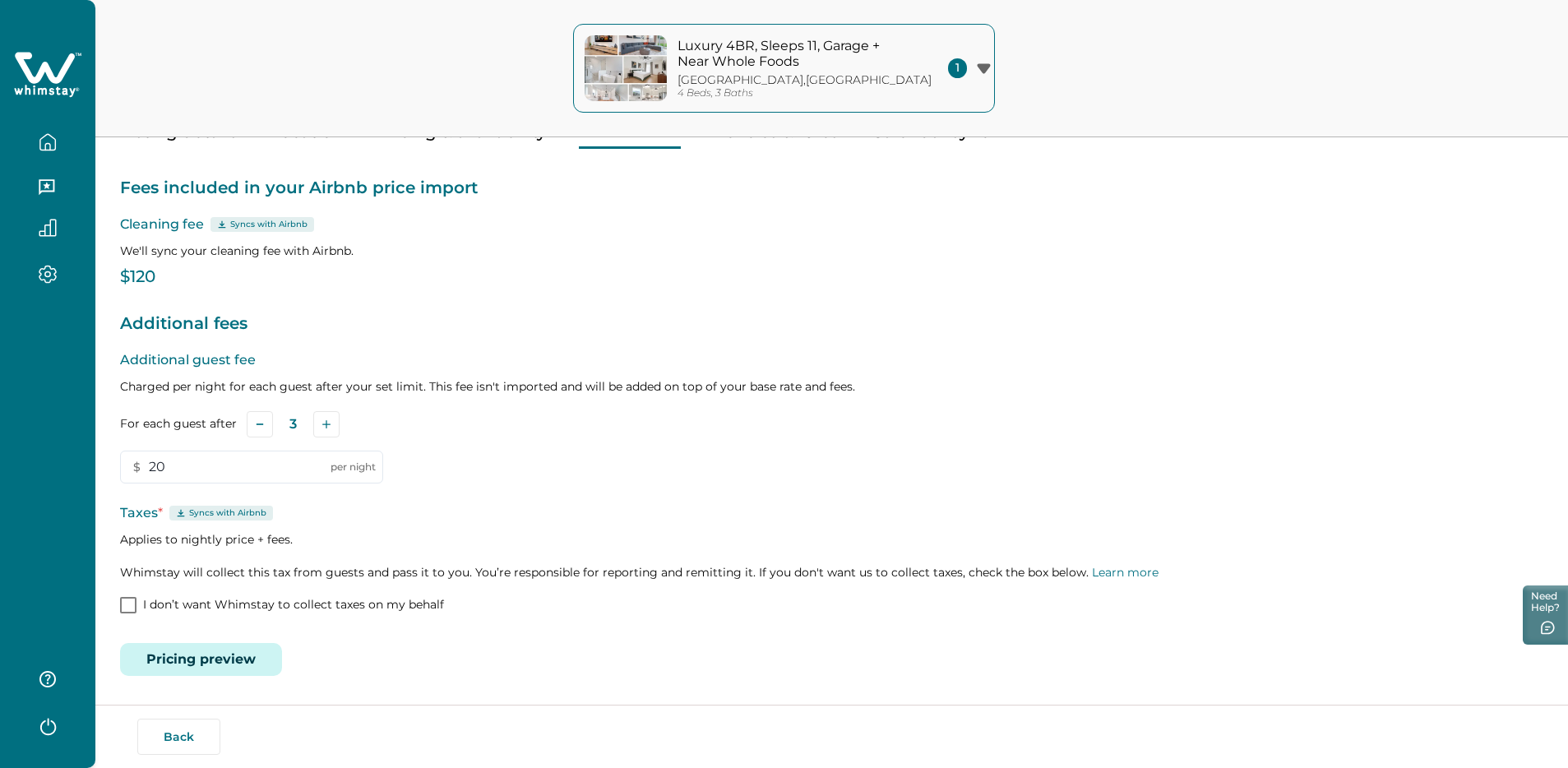
click at [267, 225] on p "Syncs with Airbnb" at bounding box center [268, 224] width 77 height 13
click at [241, 661] on button "Pricing preview" at bounding box center [202, 660] width 162 height 32
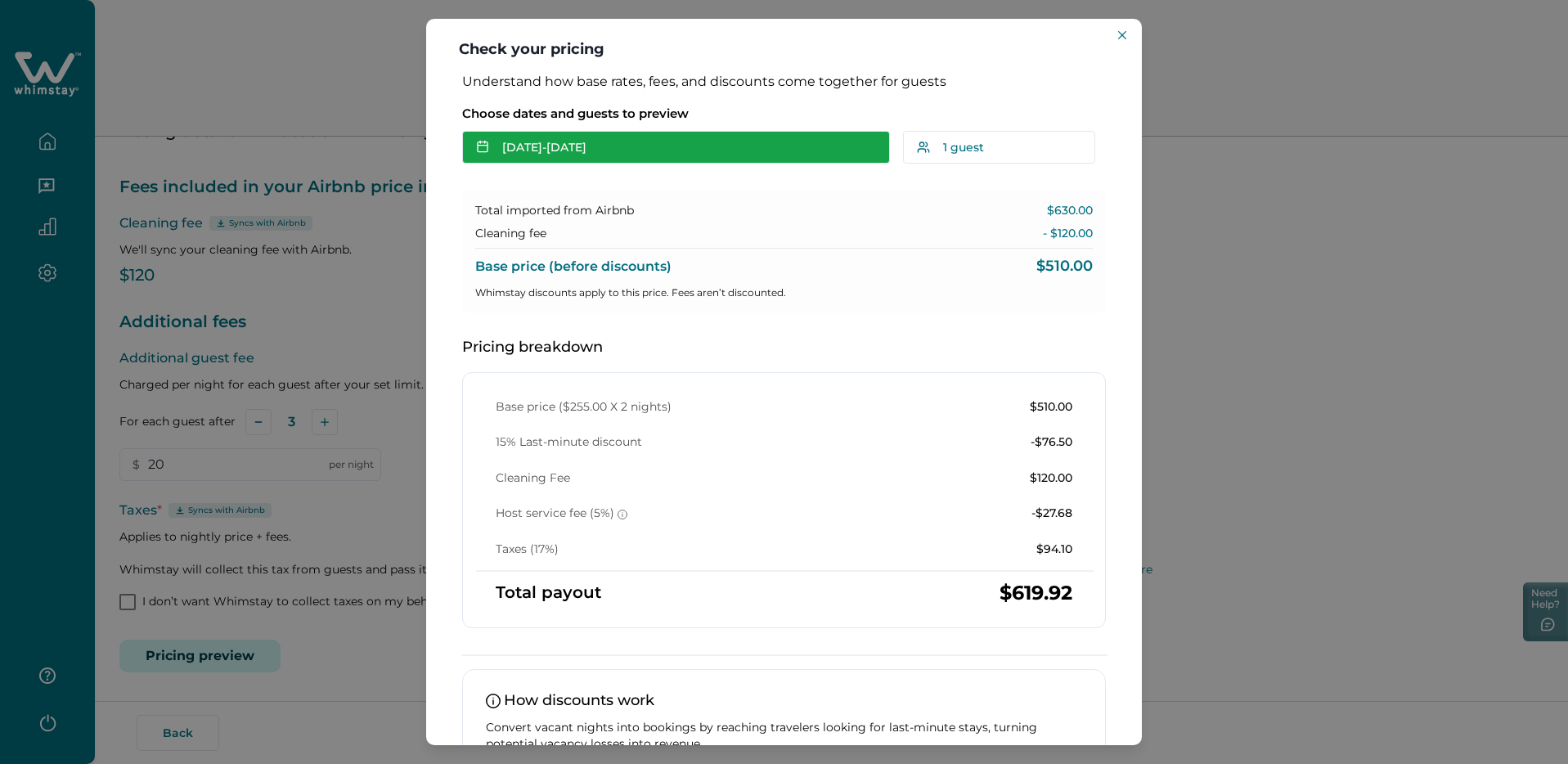
click at [620, 150] on button "Oct 13 - Oct 15" at bounding box center [676, 147] width 427 height 32
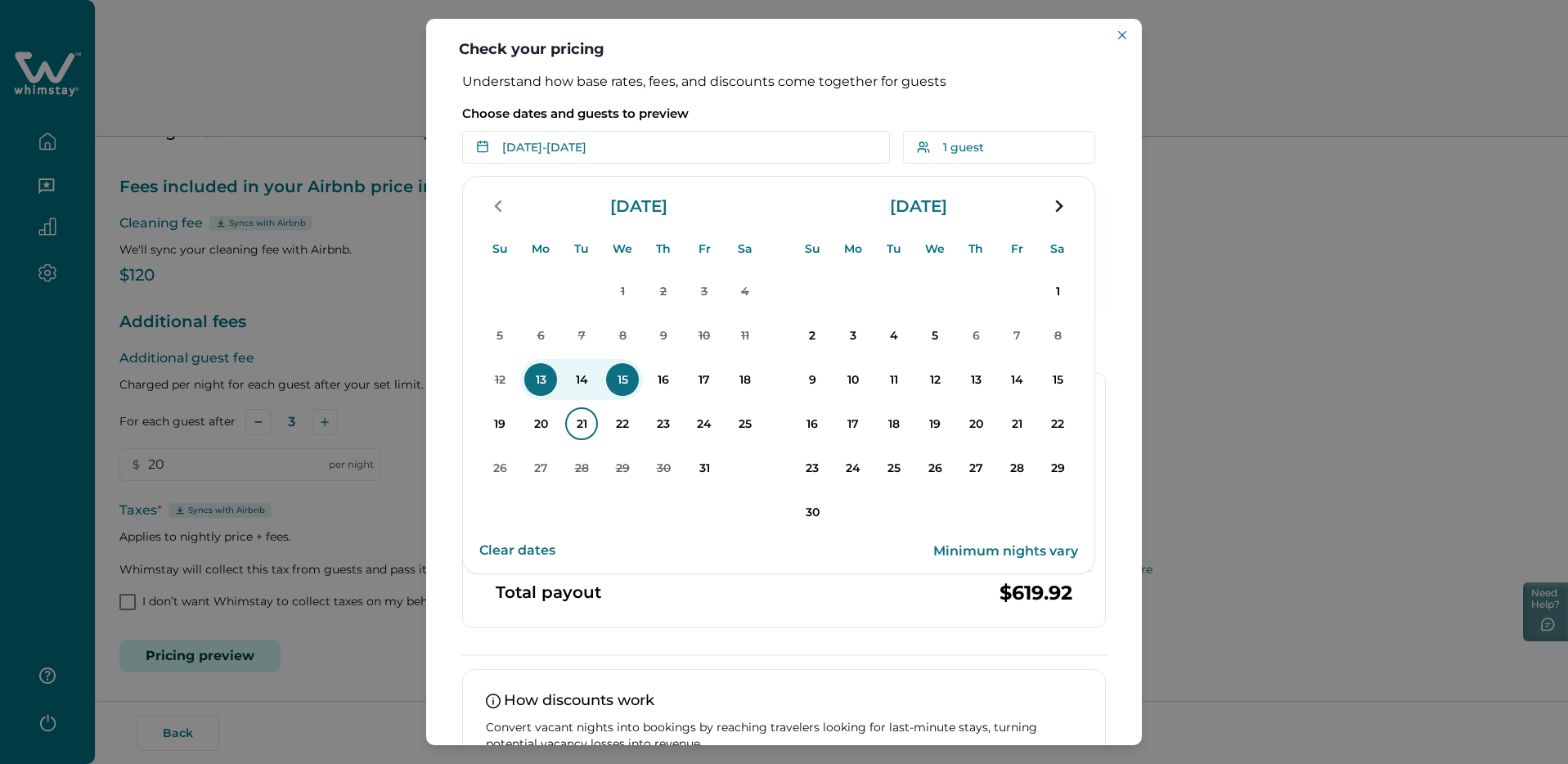
click at [591, 425] on p "21" at bounding box center [581, 423] width 32 height 32
click at [648, 431] on button "23" at bounding box center [663, 423] width 41 height 41
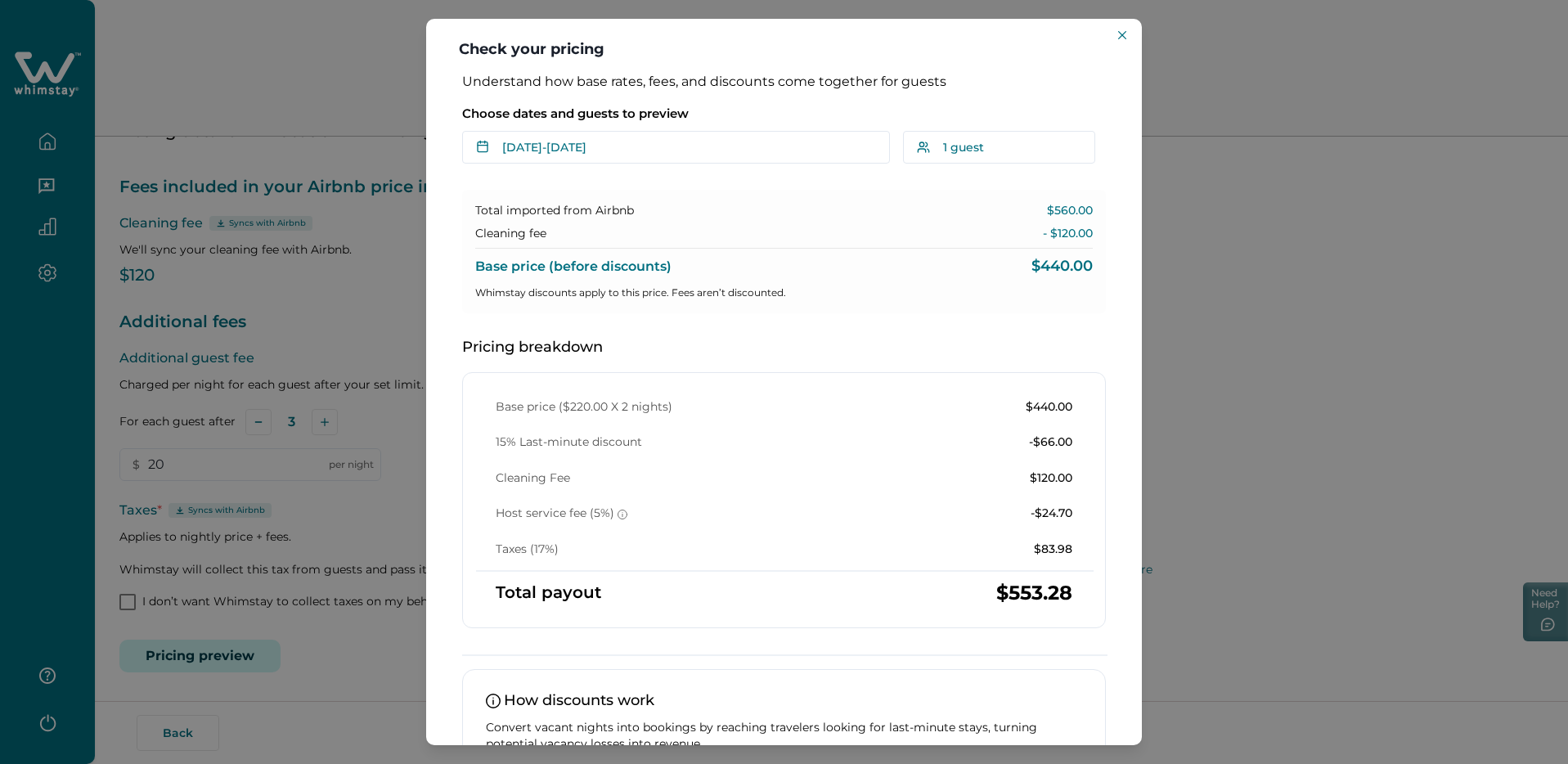
drag, startPoint x: 1121, startPoint y: 31, endPoint x: 1227, endPoint y: 17, distance: 106.9
click at [1121, 32] on icon "Close" at bounding box center [1123, 36] width 8 height 8
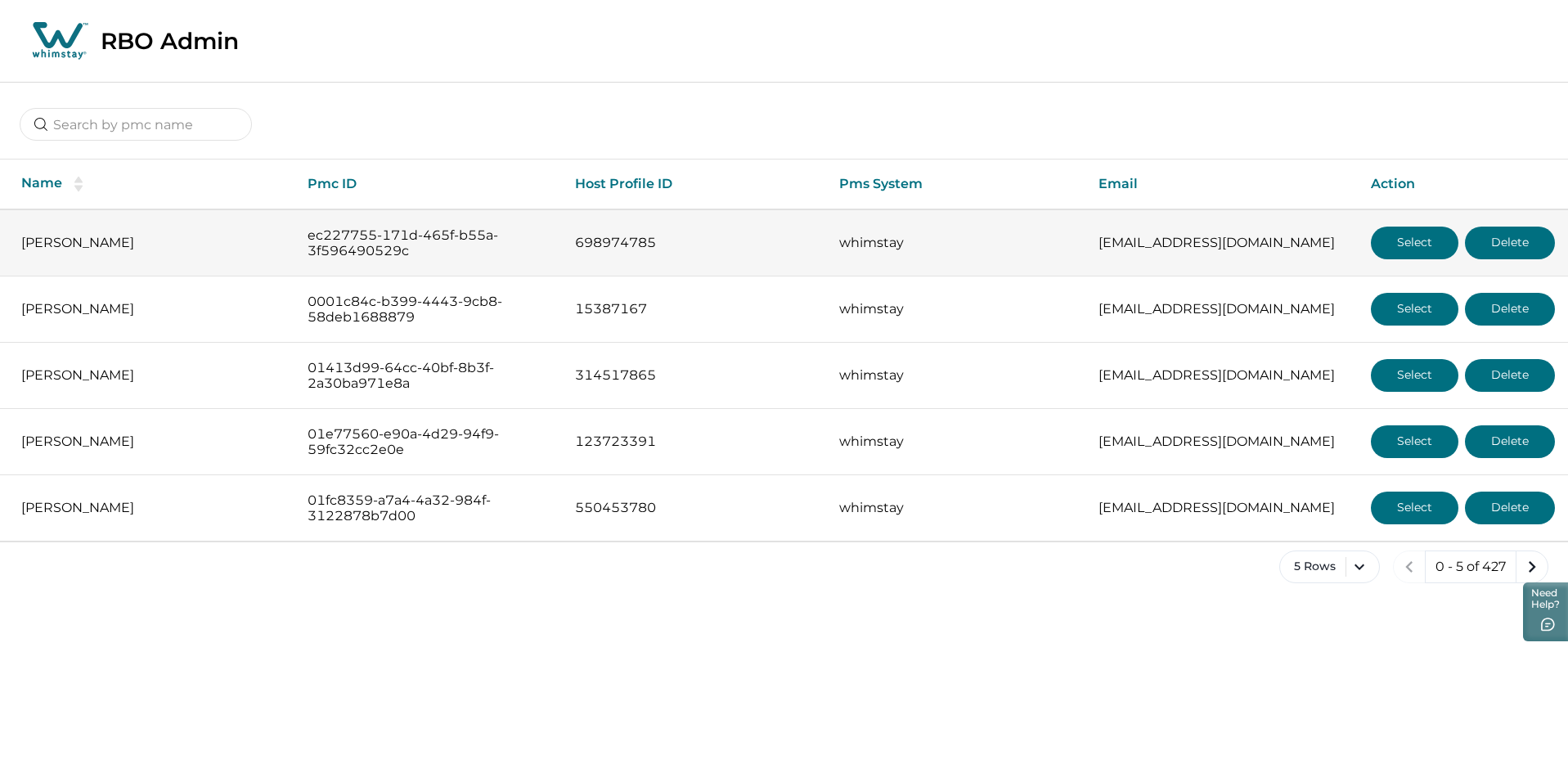
click at [1384, 245] on button "Select" at bounding box center [1414, 243] width 88 height 32
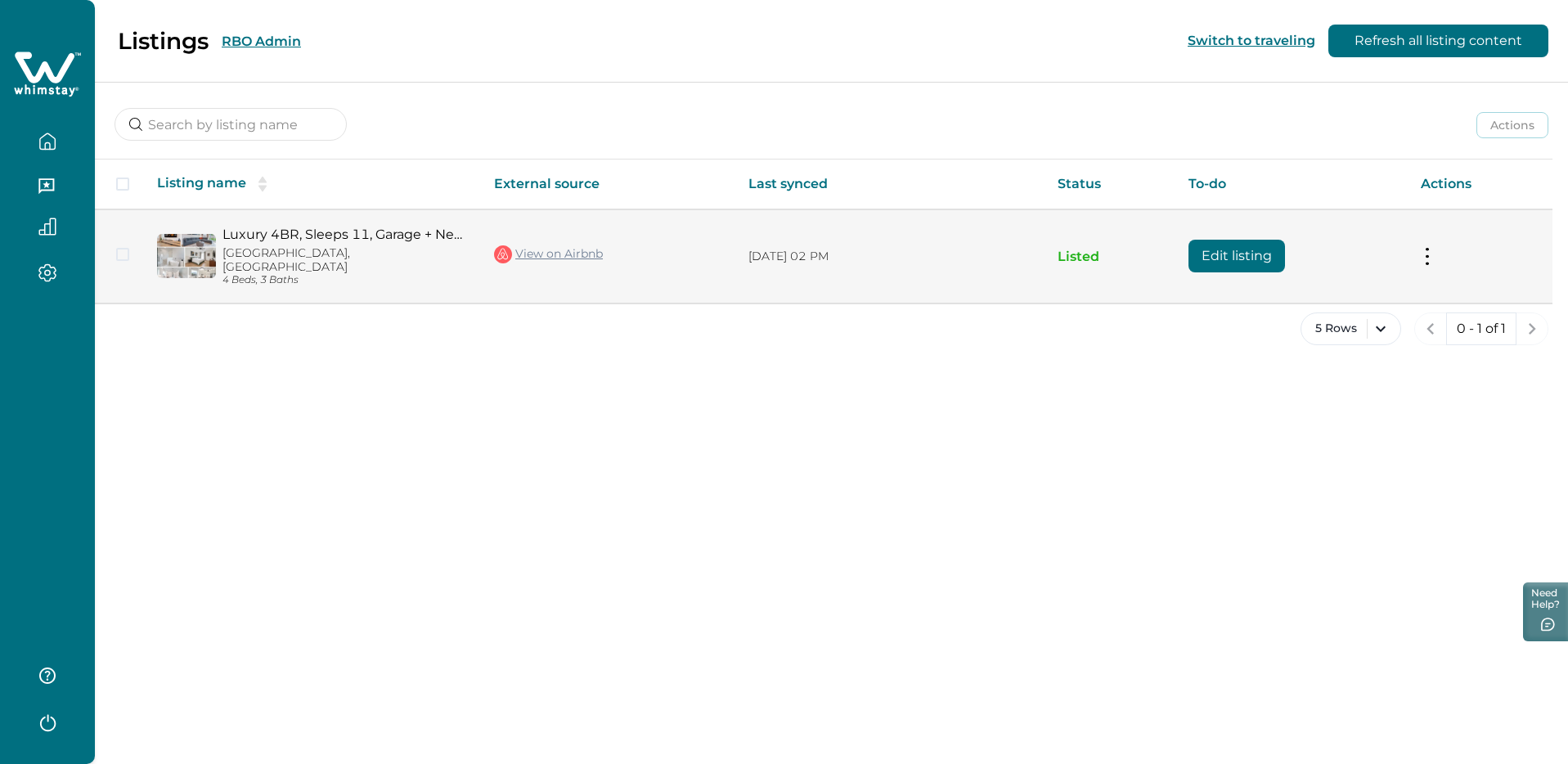
click at [1432, 251] on button at bounding box center [1427, 257] width 13 height 17
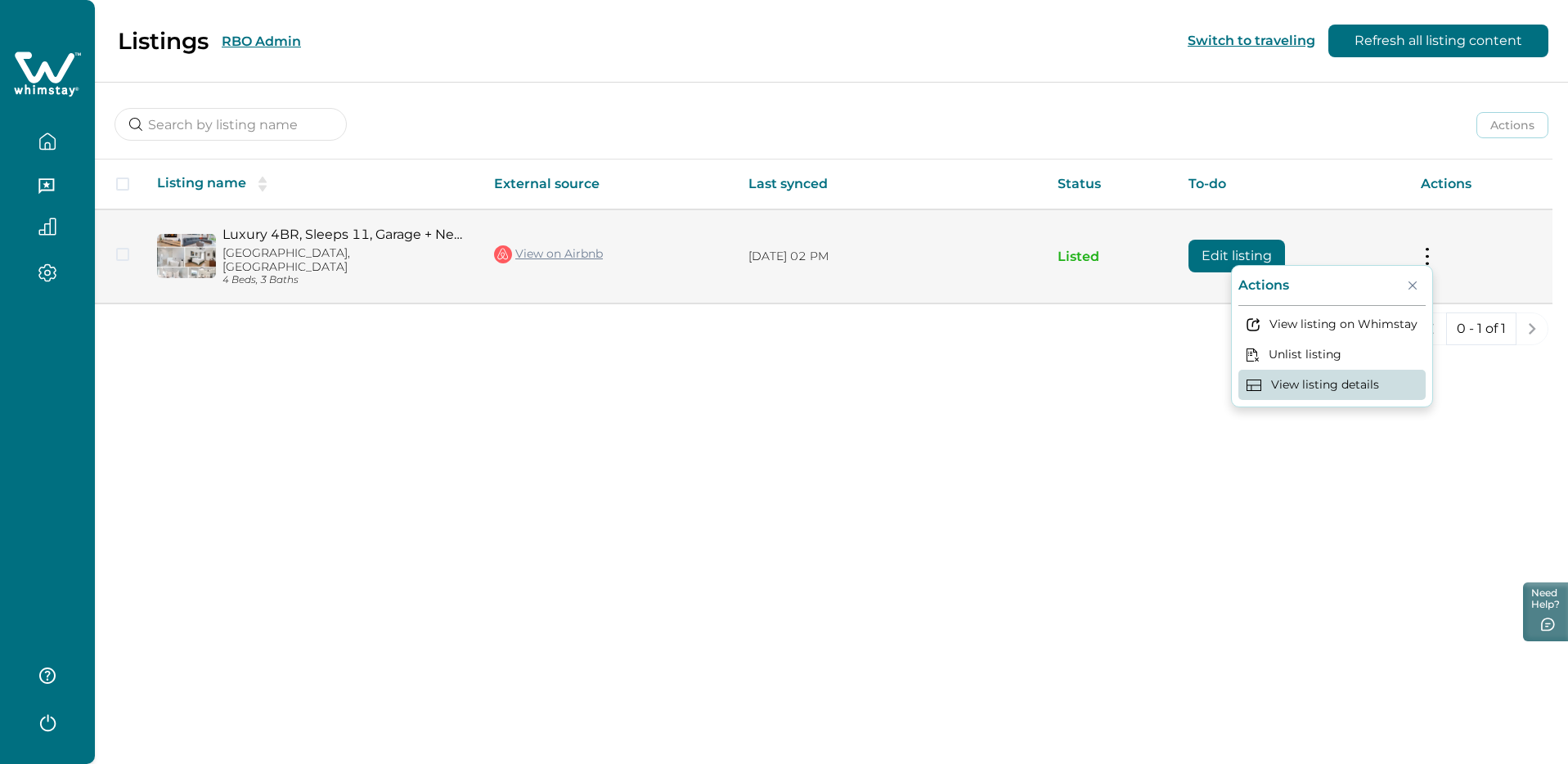
click at [1326, 388] on button "View listing details" at bounding box center [1332, 385] width 187 height 31
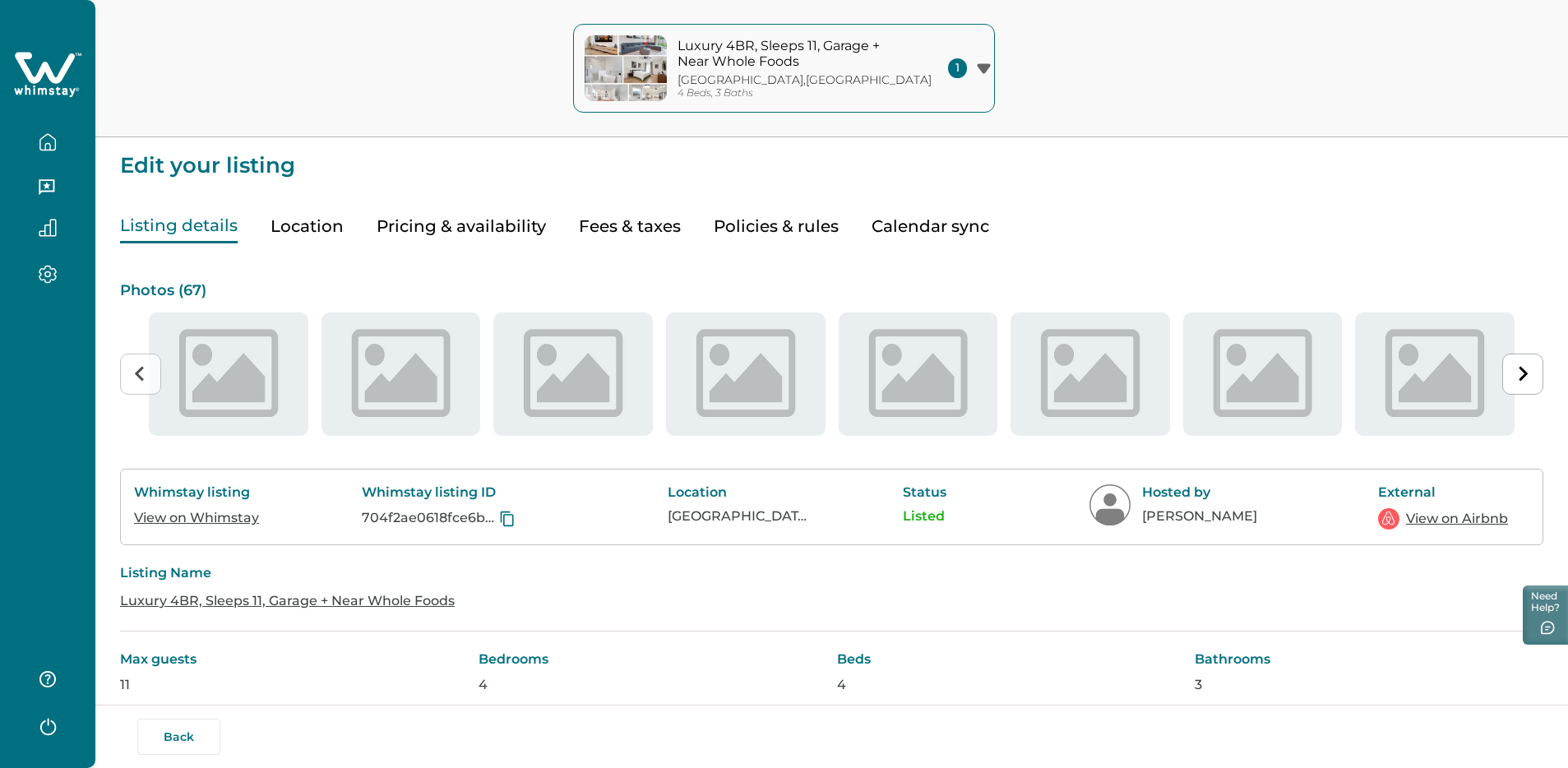
type input "15"
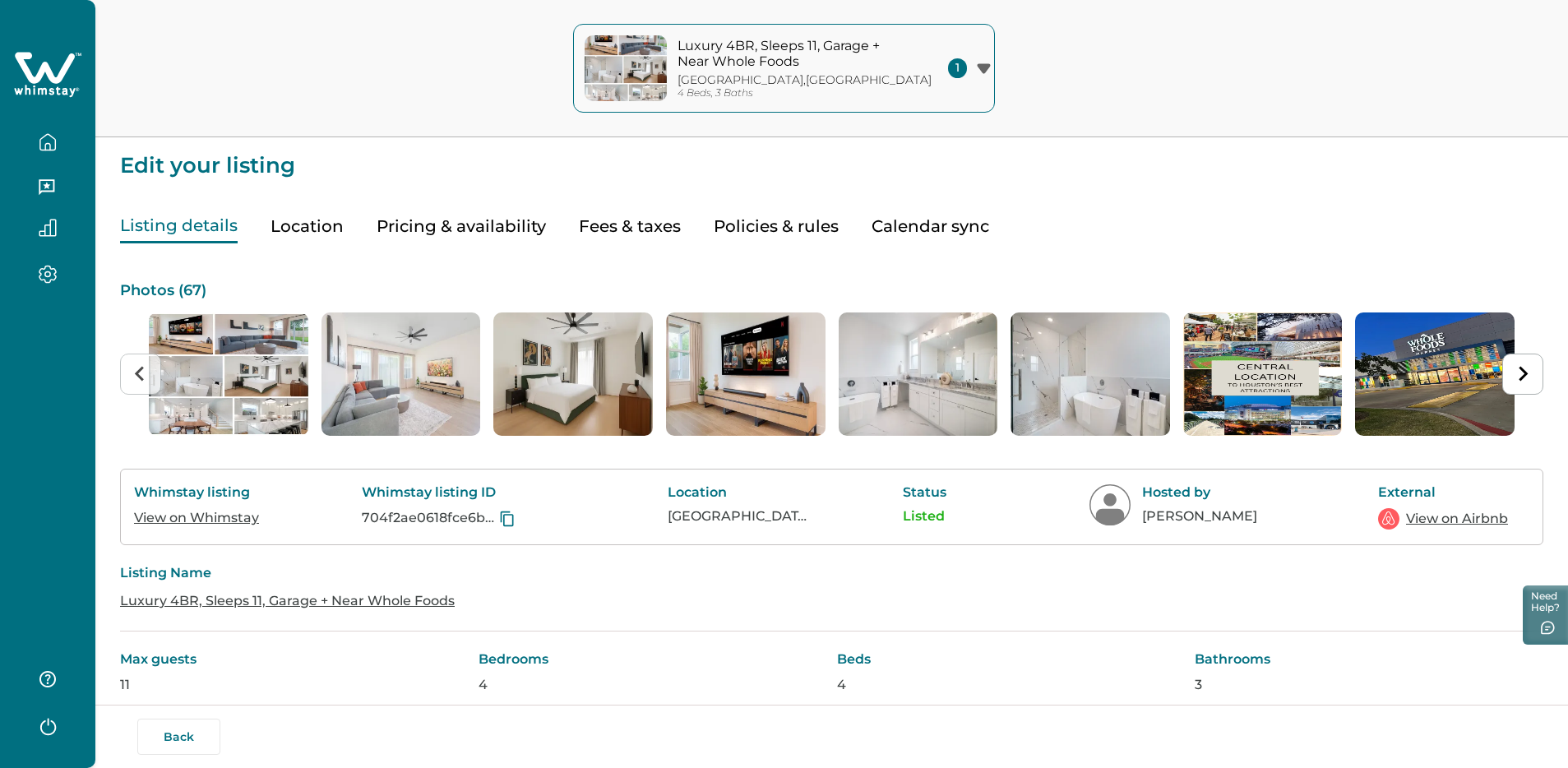
click at [320, 231] on button "Location" at bounding box center [308, 226] width 73 height 33
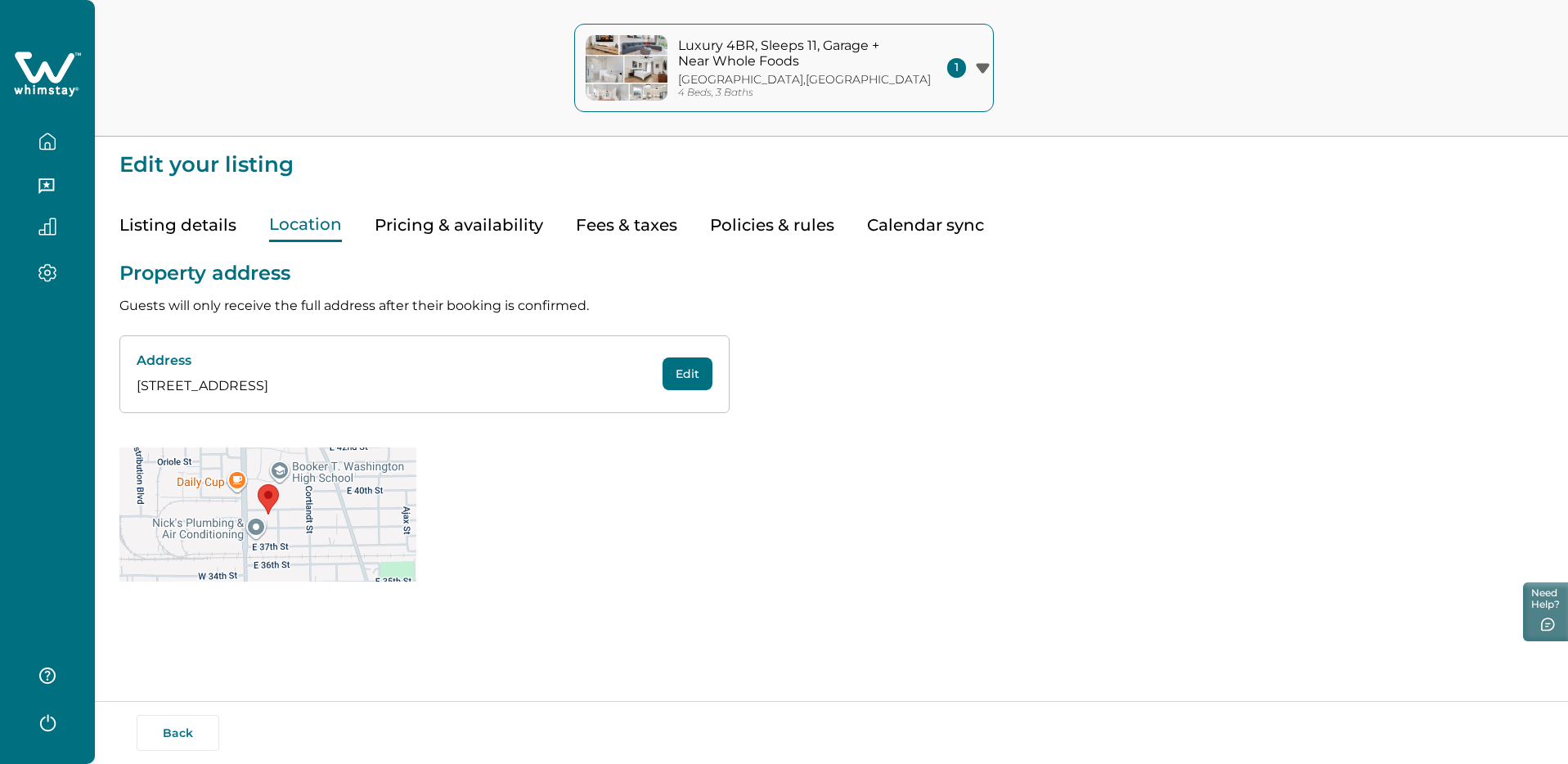
click at [445, 231] on button "Pricing & availability" at bounding box center [459, 224] width 168 height 33
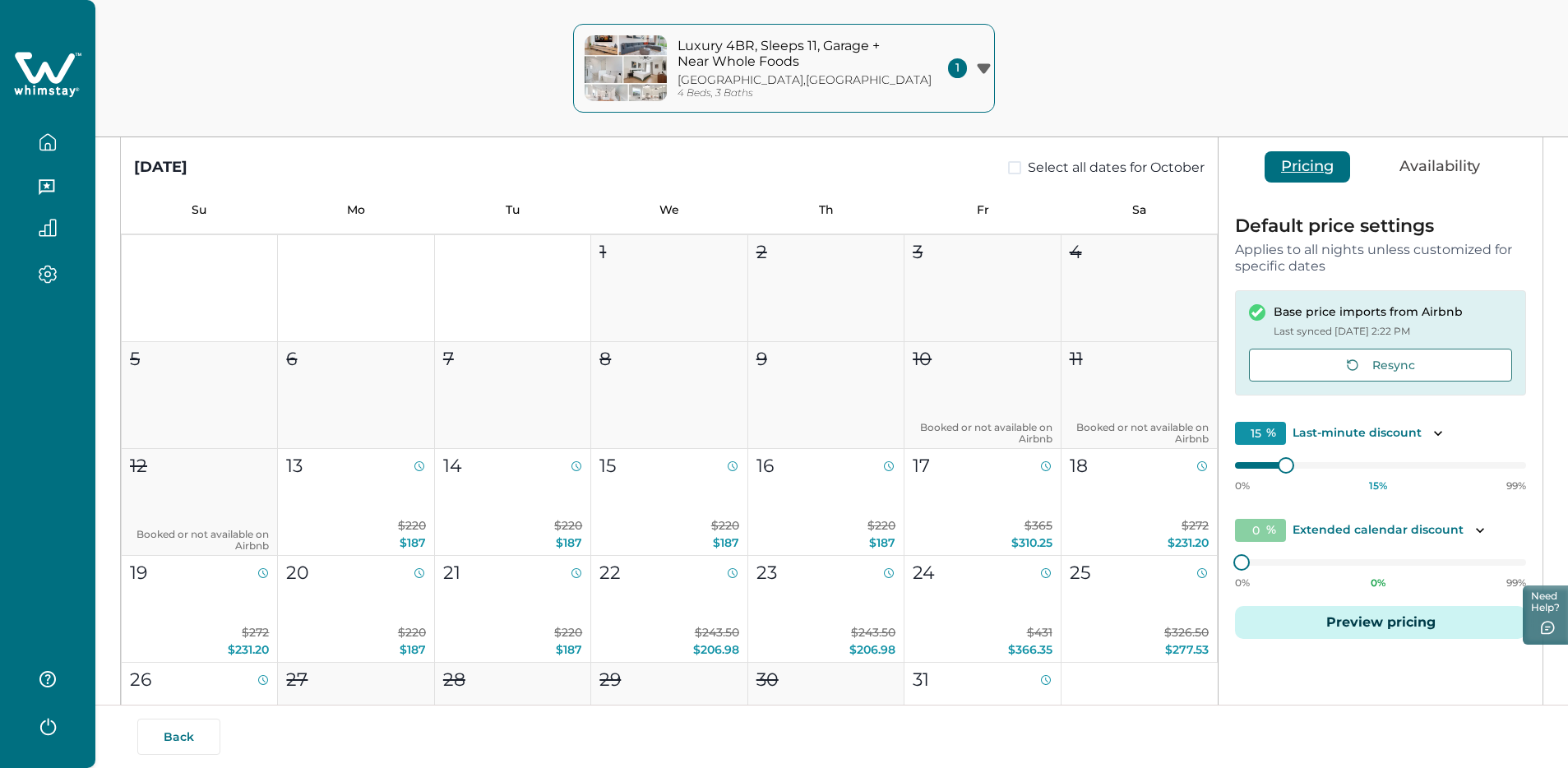
scroll to position [148, 0]
click at [1021, 507] on button "17 $365 $310.25" at bounding box center [983, 501] width 156 height 107
type input "15"
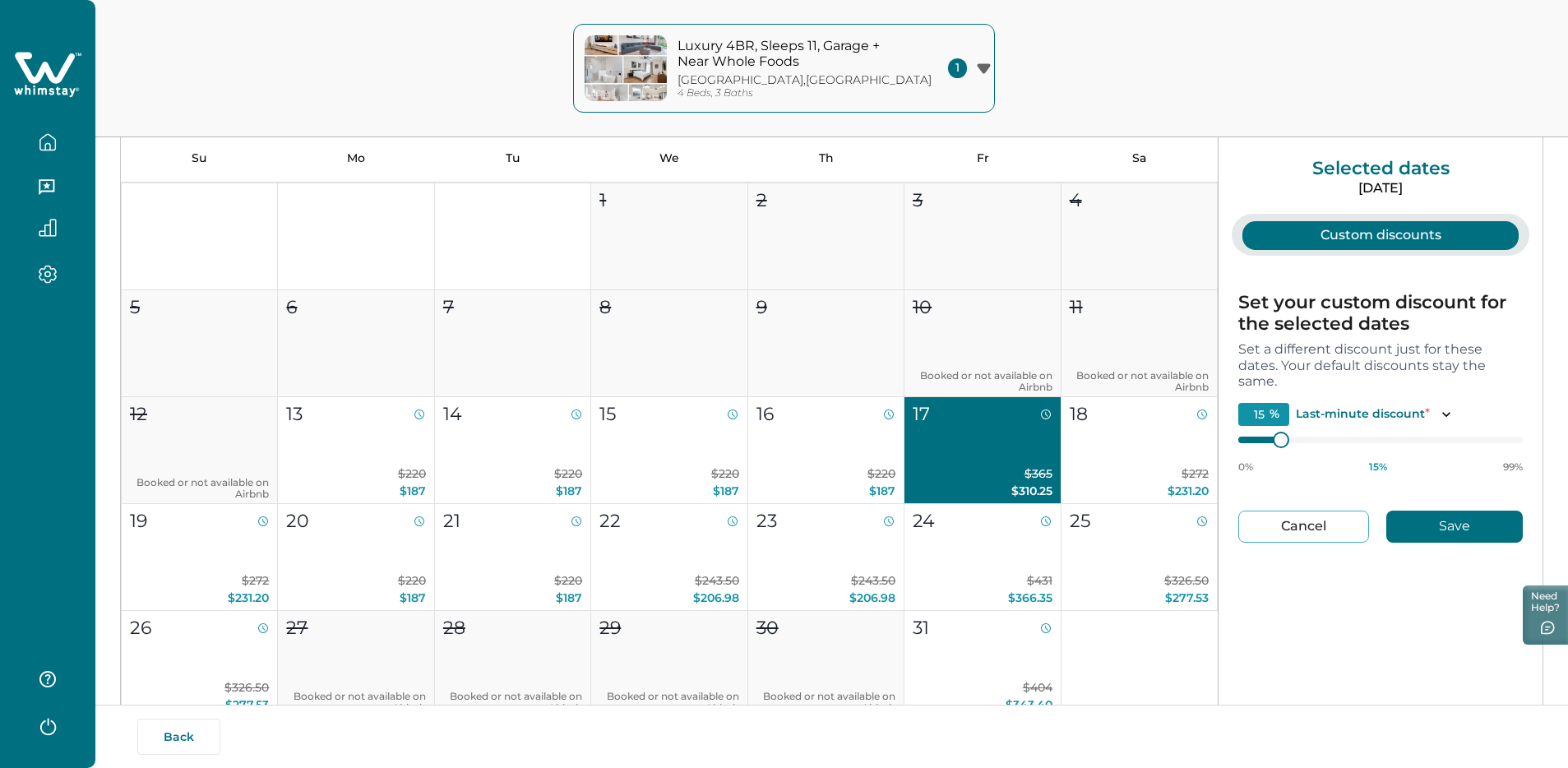
scroll to position [15, 0]
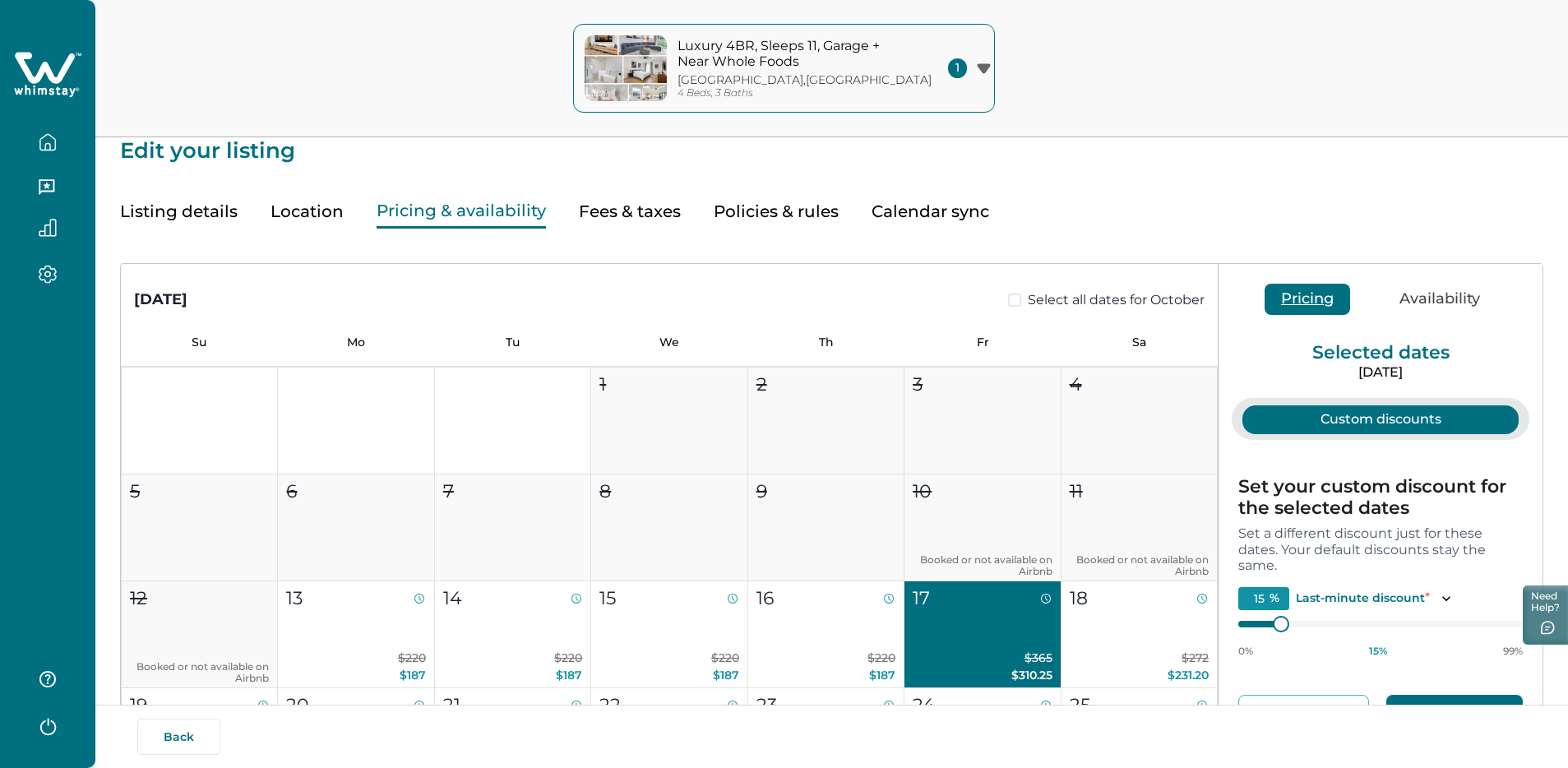
click at [1438, 303] on button "Availability" at bounding box center [1440, 299] width 114 height 32
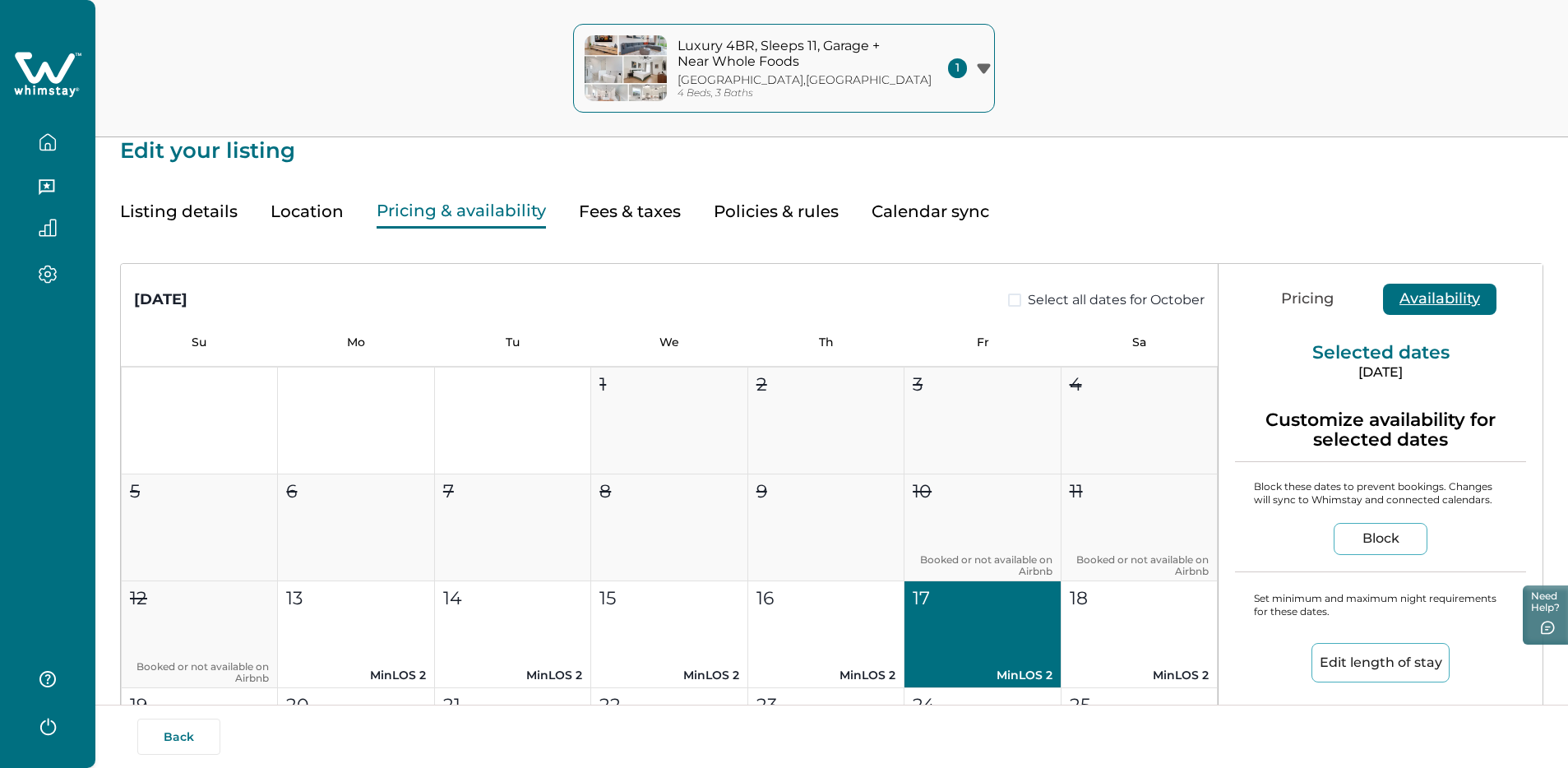
click at [616, 212] on button "Fees & taxes" at bounding box center [629, 211] width 102 height 33
type input "20"
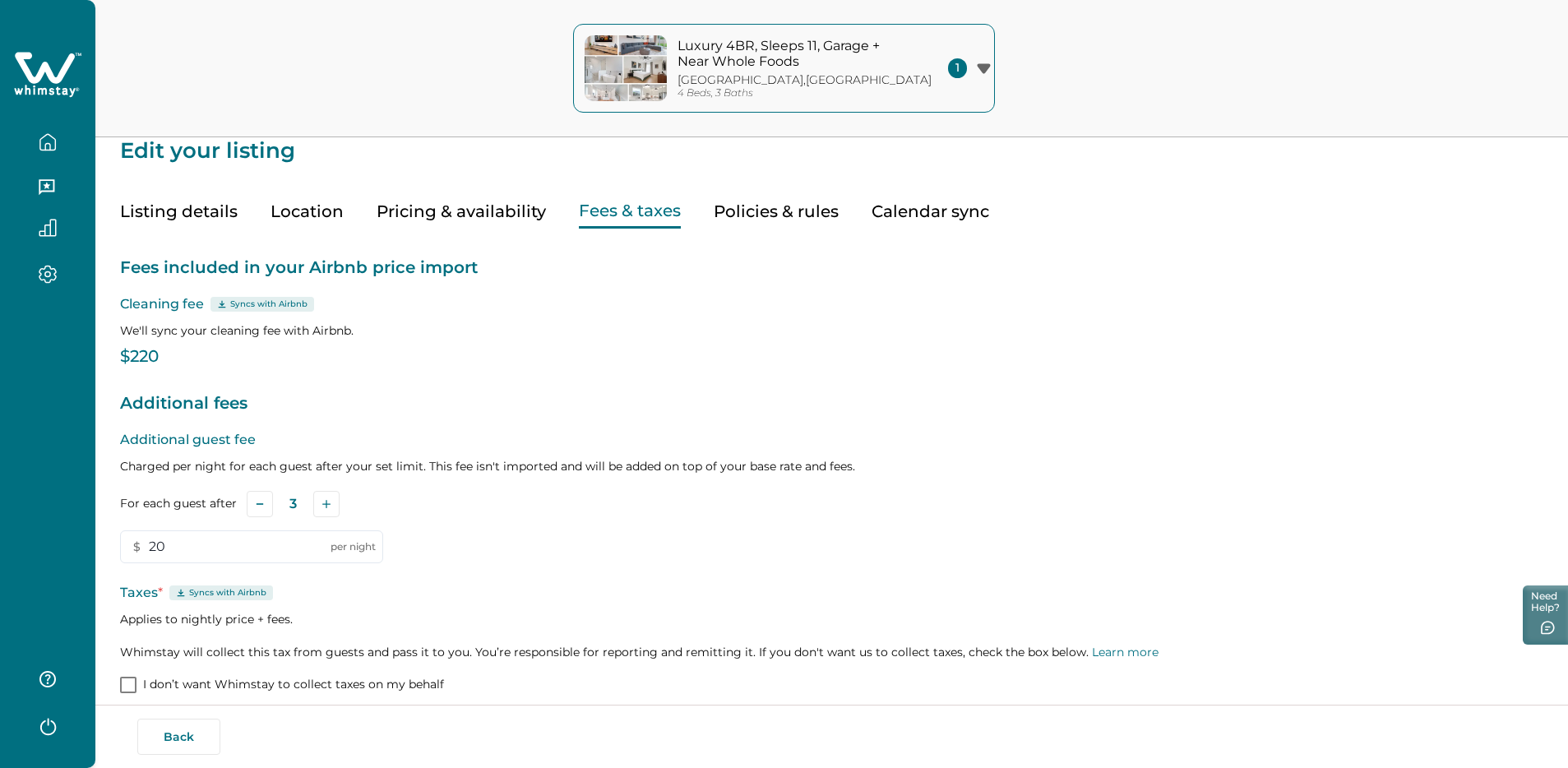
scroll to position [40, 0]
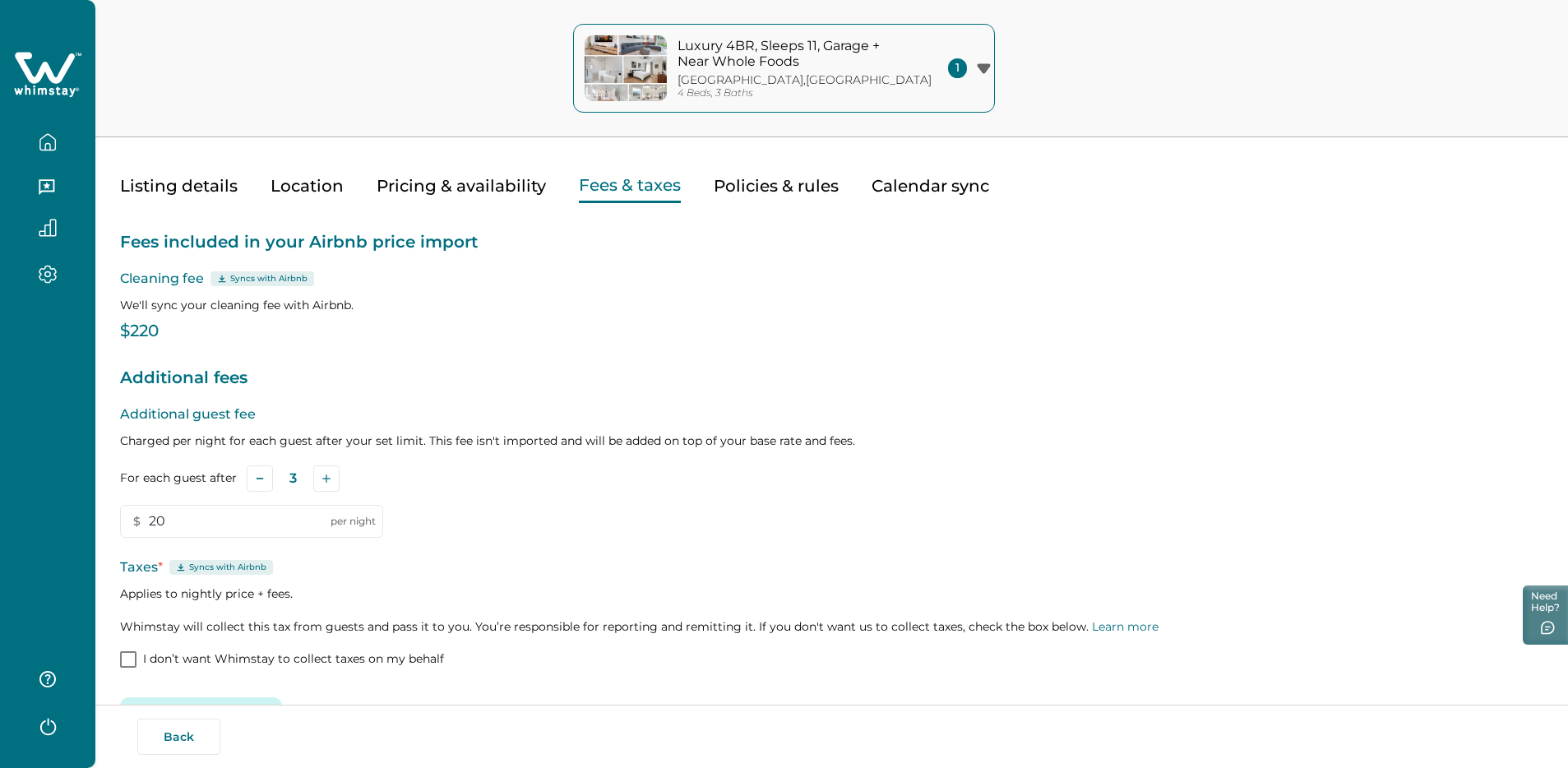
click at [448, 191] on button "Pricing & availability" at bounding box center [461, 185] width 169 height 33
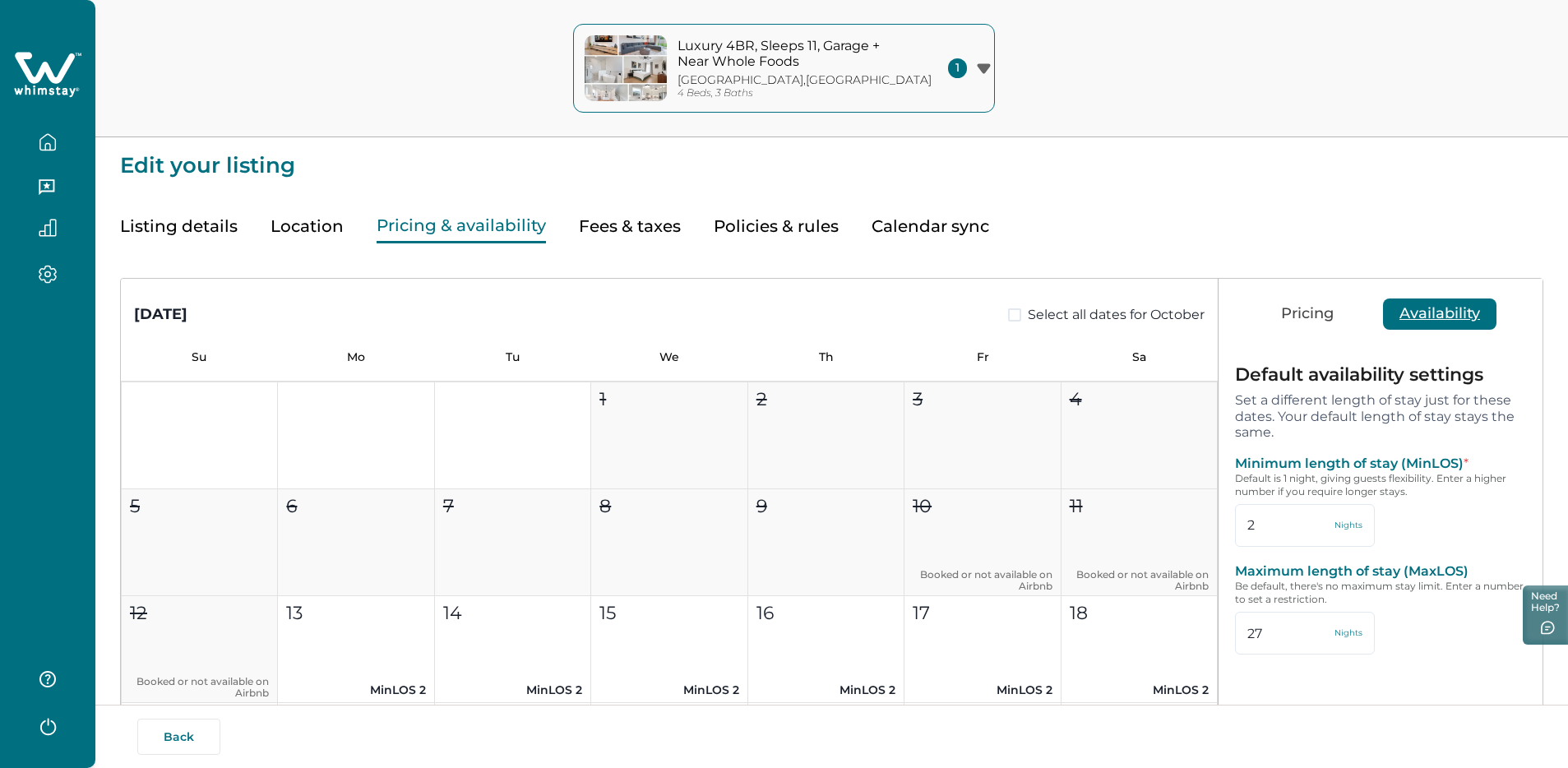
click at [1289, 314] on button "Pricing" at bounding box center [1307, 314] width 85 height 32
